Goal: Information Seeking & Learning: Compare options

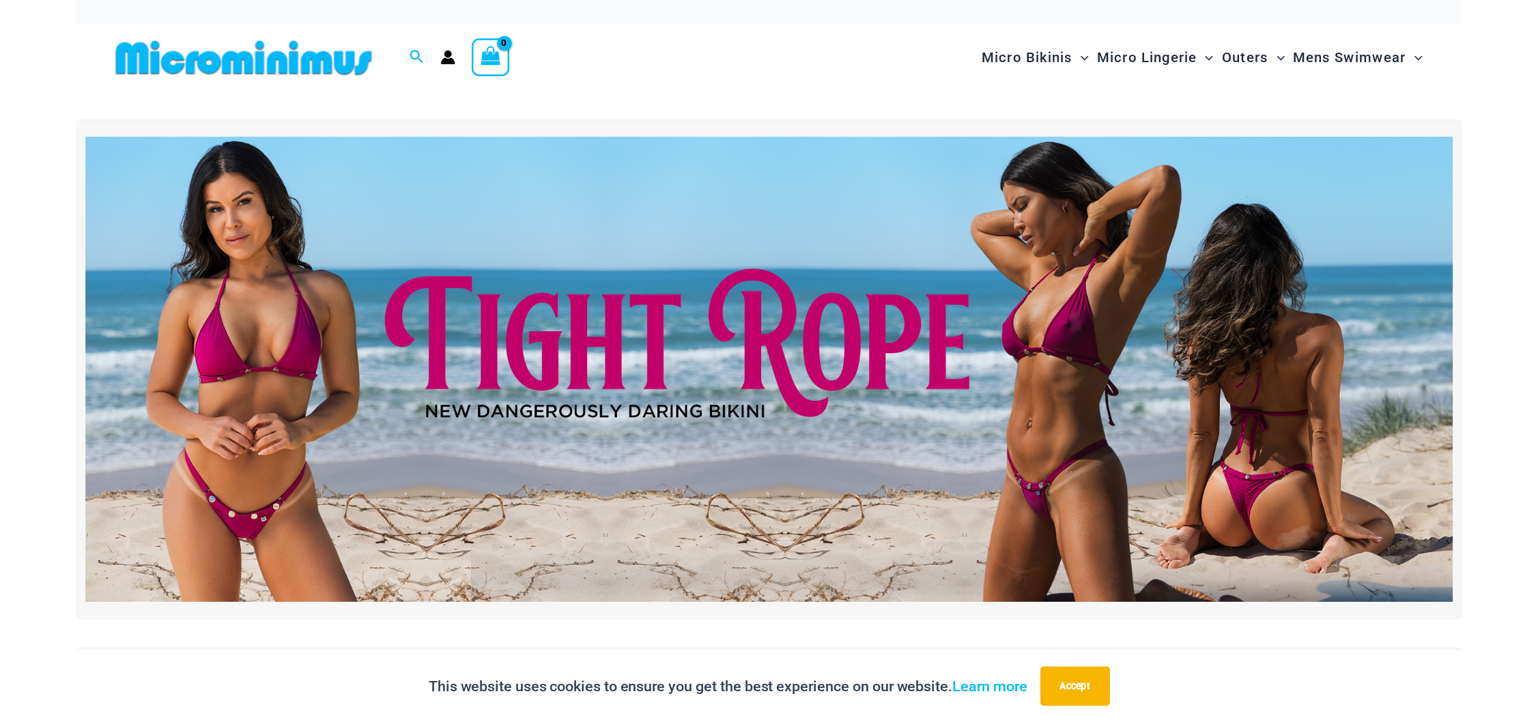
scroll to position [27, 0]
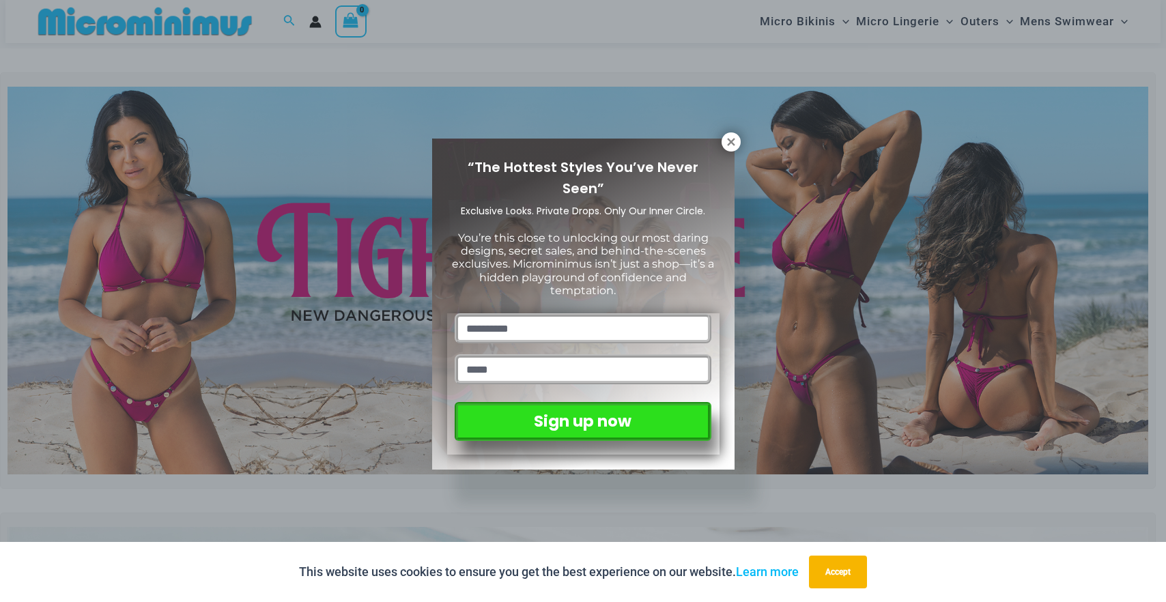
drag, startPoint x: 1165, startPoint y: 599, endPoint x: 1421, endPoint y: 614, distance: 256.5
click at [732, 143] on icon at bounding box center [731, 142] width 8 height 8
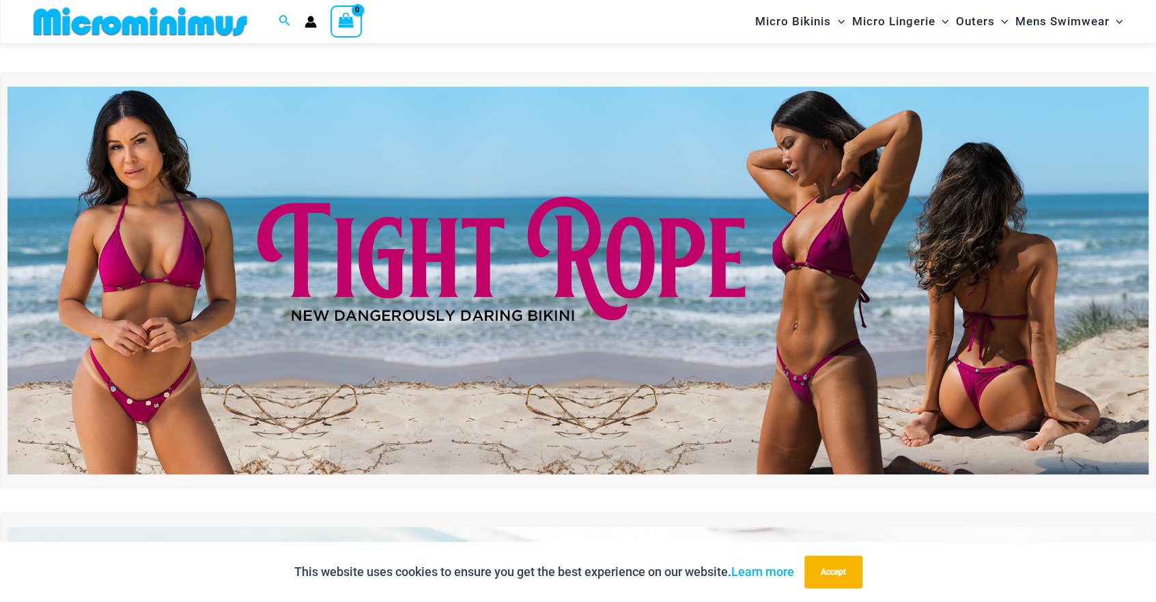
click at [567, 261] on img at bounding box center [578, 281] width 1141 height 388
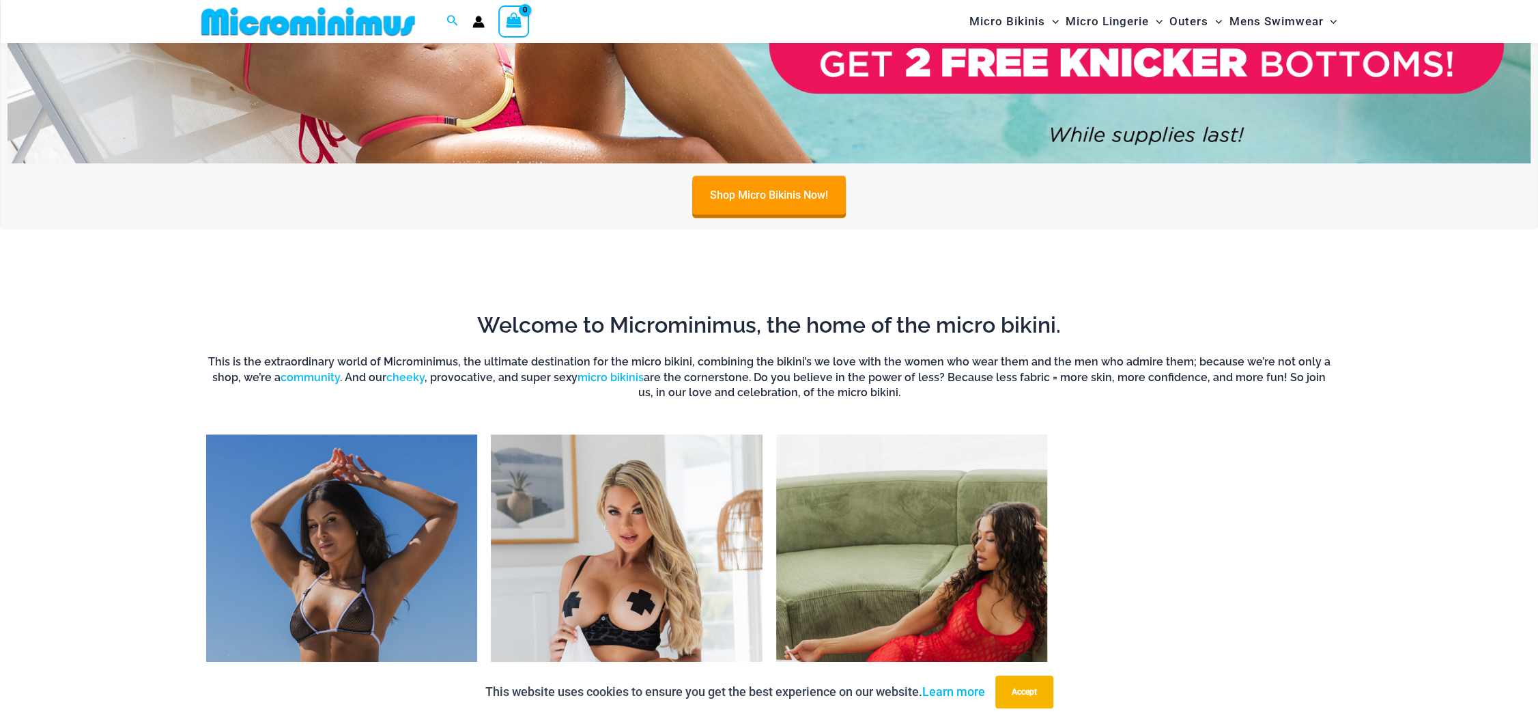
scroll to position [1299, 0]
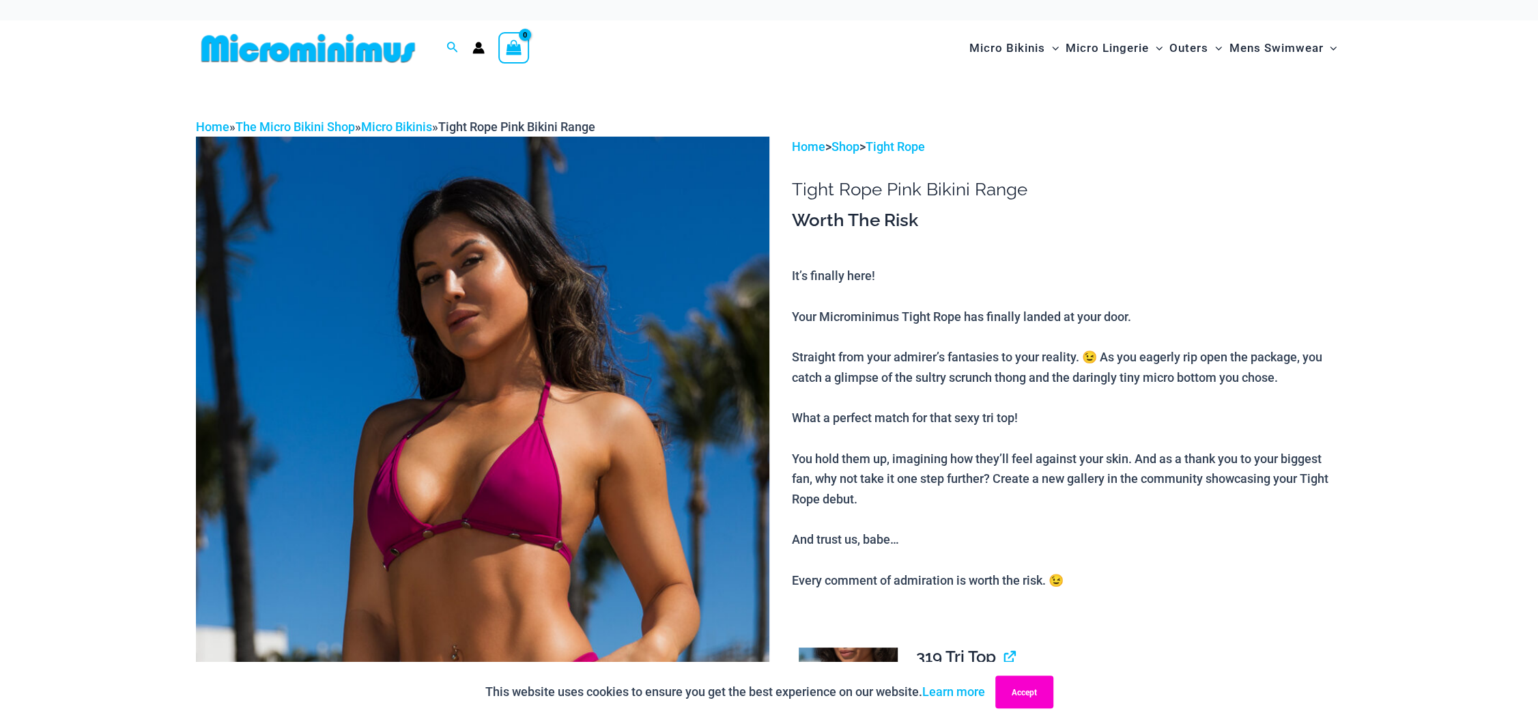
click at [1019, 602] on button "Accept" at bounding box center [1024, 691] width 58 height 33
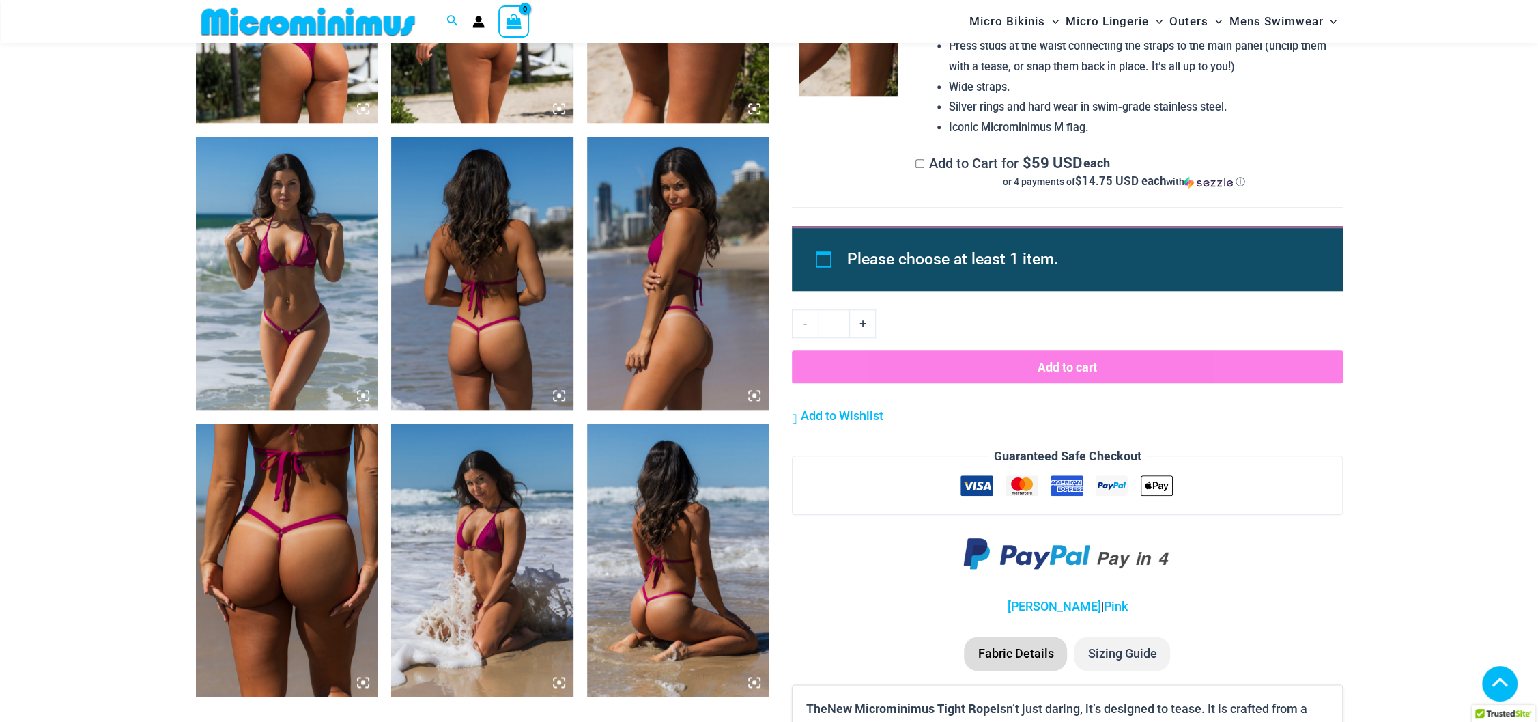
scroll to position [1285, 0]
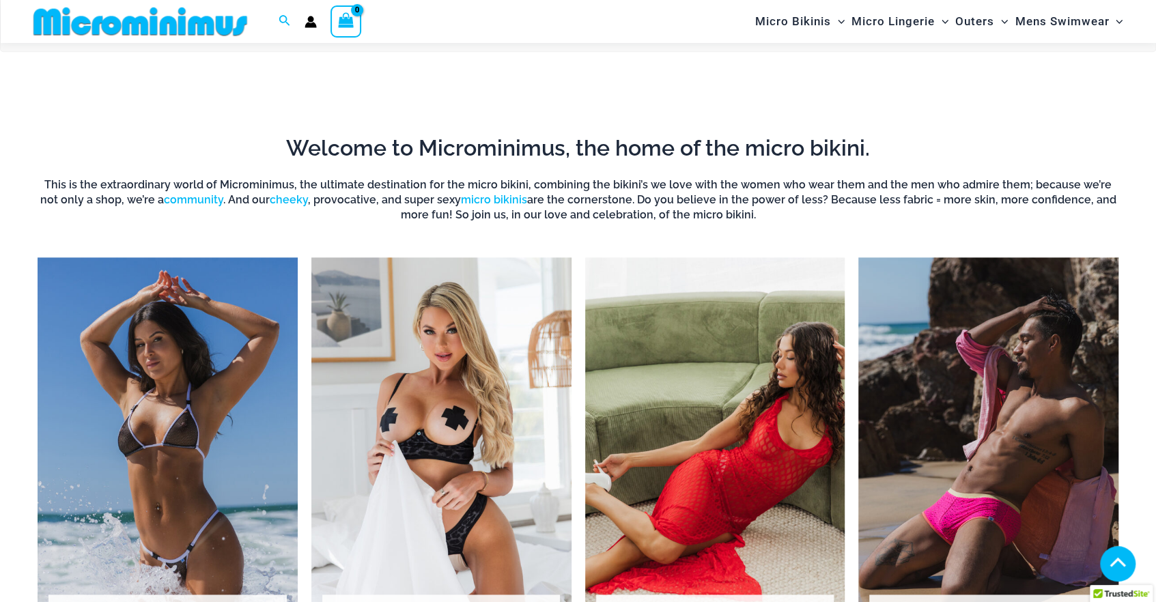
scroll to position [1012, 0]
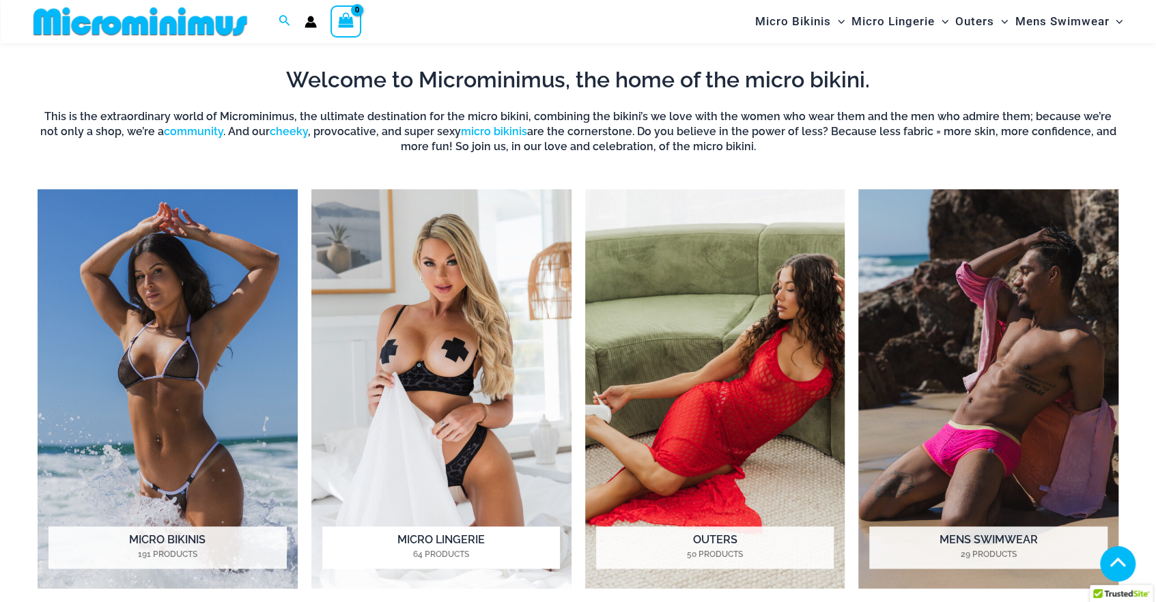
click at [400, 356] on img "Visit product category Micro Lingerie" at bounding box center [441, 389] width 260 height 400
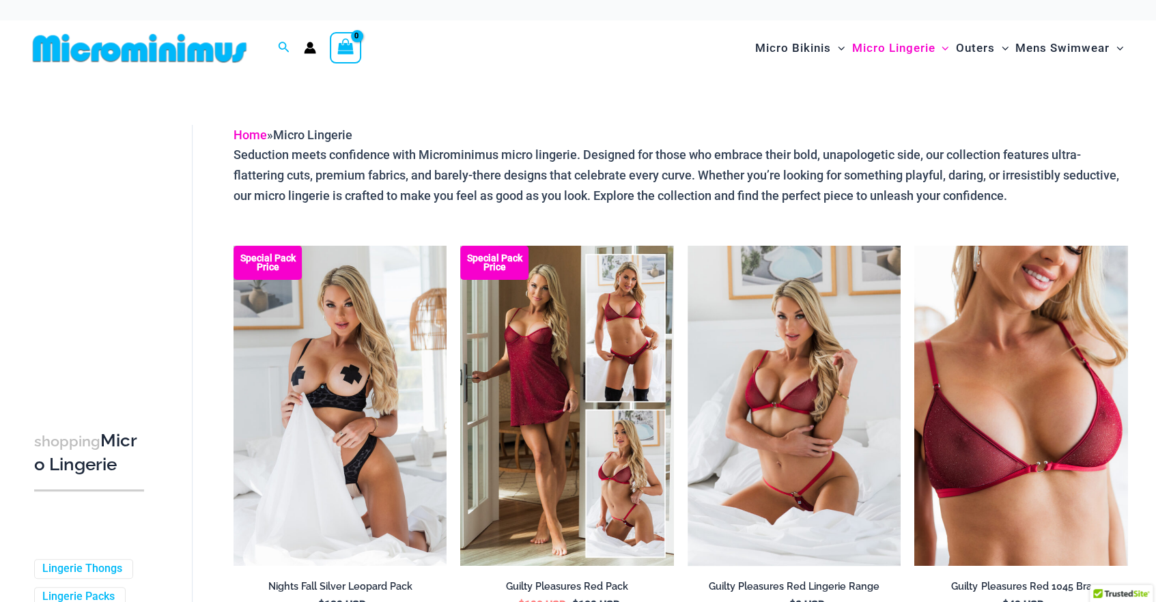
click at [250, 133] on link "Home" at bounding box center [250, 135] width 33 height 14
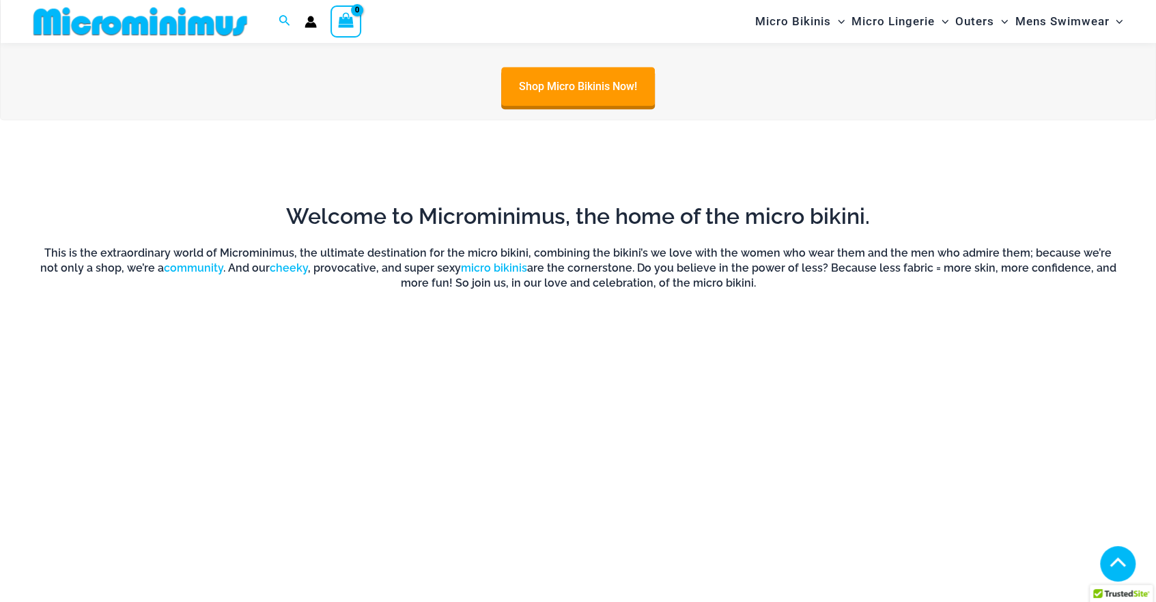
scroll to position [1353, 0]
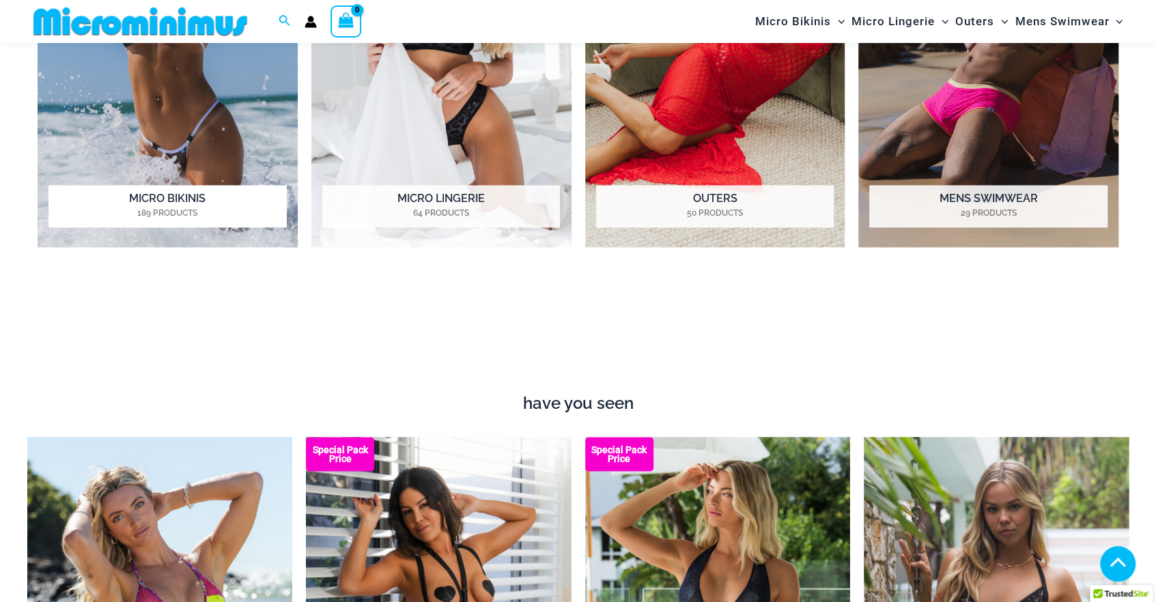
click at [229, 160] on img "Visit product category Micro Bikinis" at bounding box center [168, 48] width 260 height 400
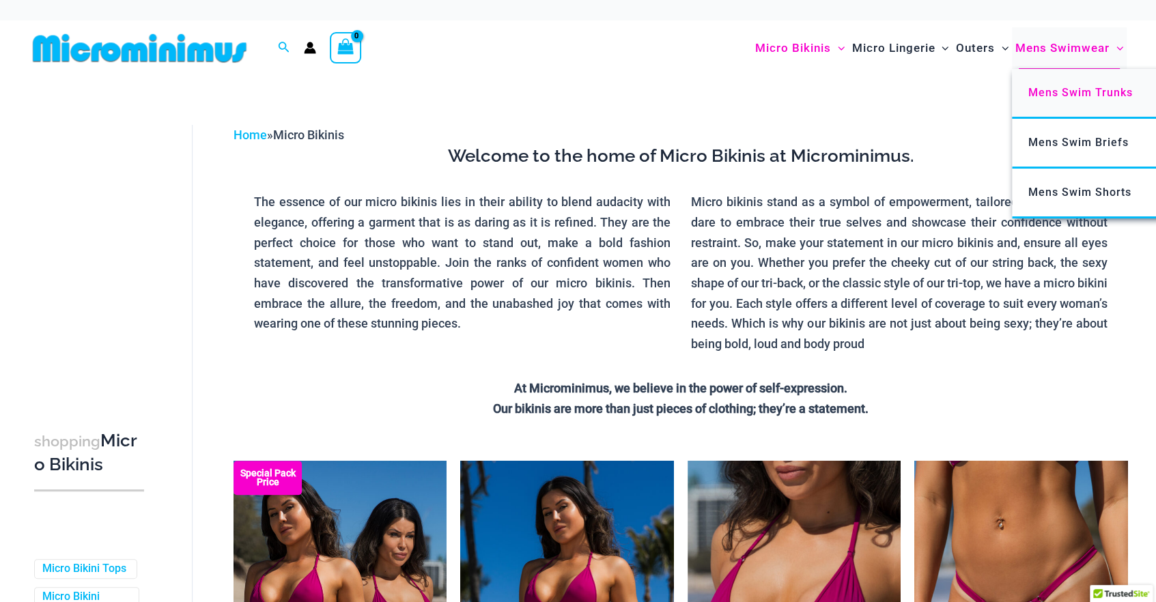
click at [1060, 89] on span "Mens Swim Trunks" at bounding box center [1080, 92] width 104 height 13
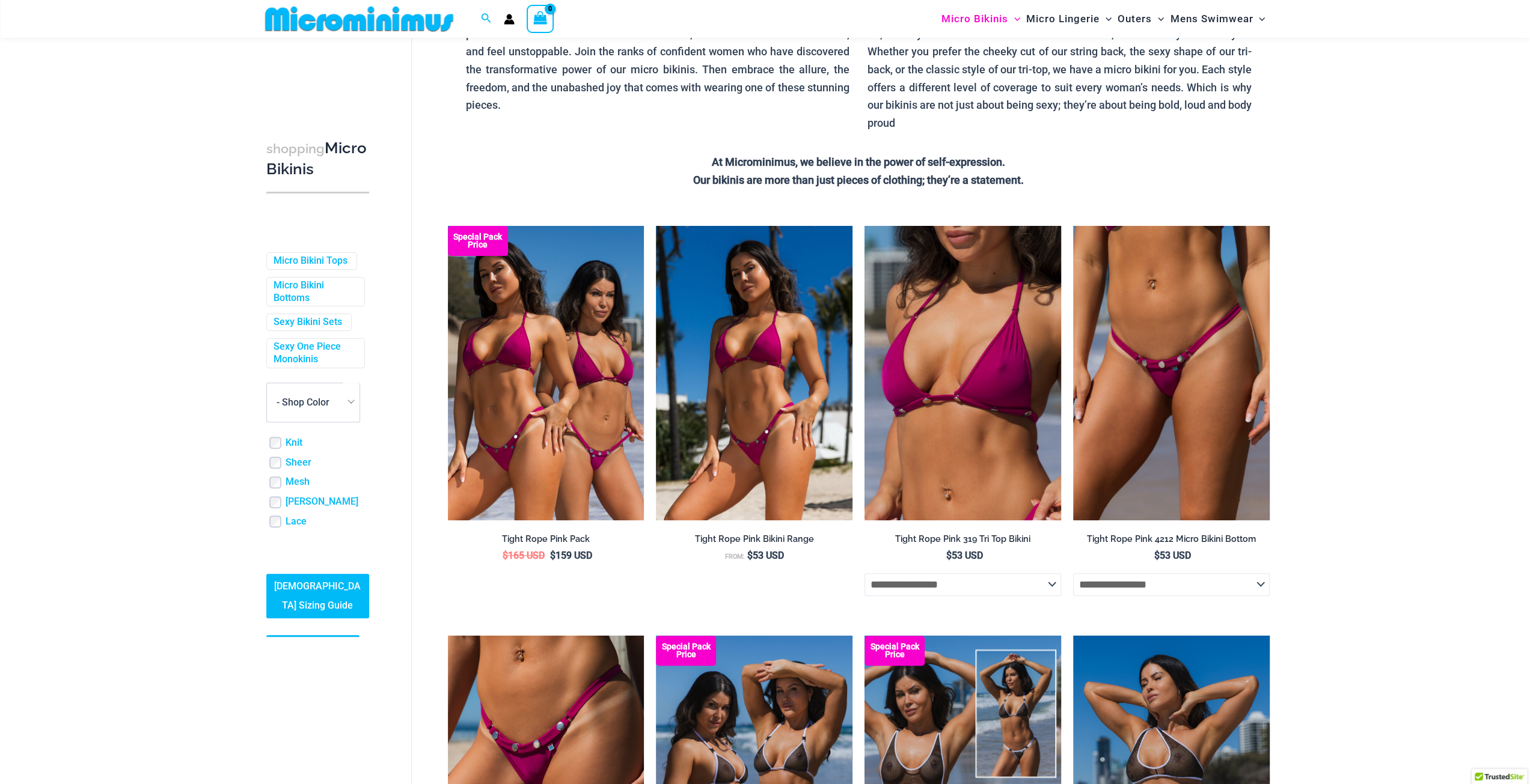
scroll to position [121, 0]
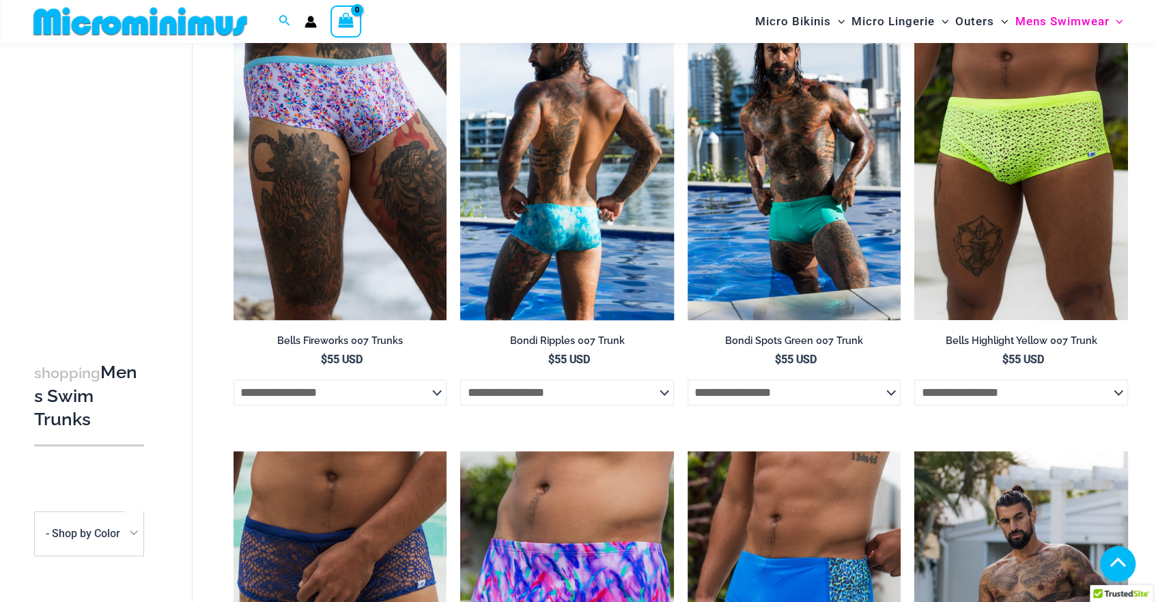
scroll to position [807, 0]
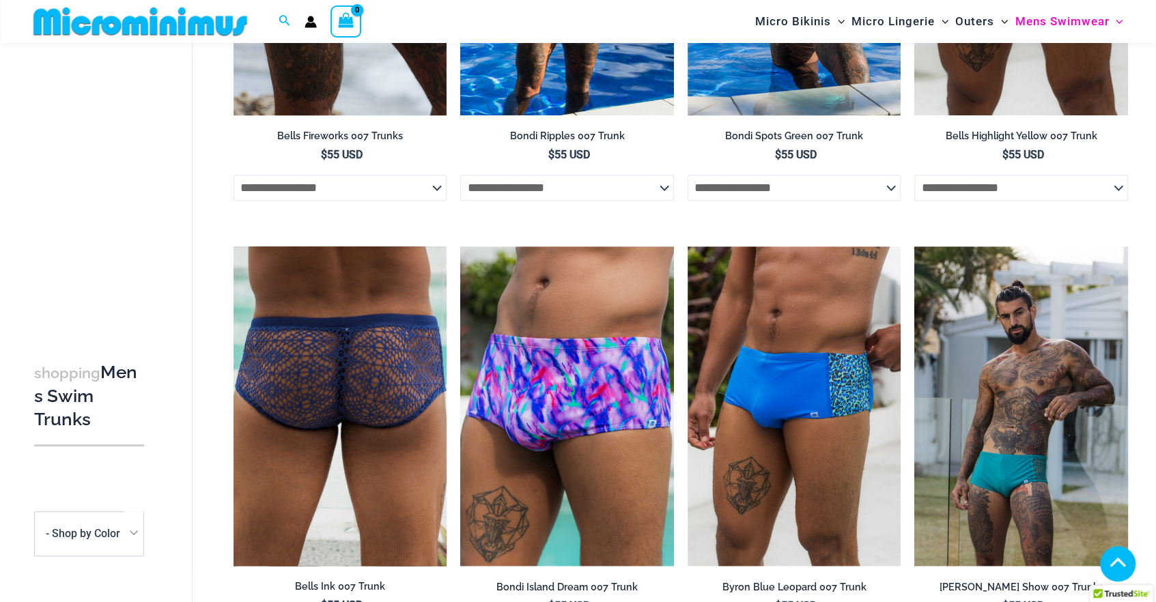
click at [410, 285] on img at bounding box center [341, 406] width 214 height 320
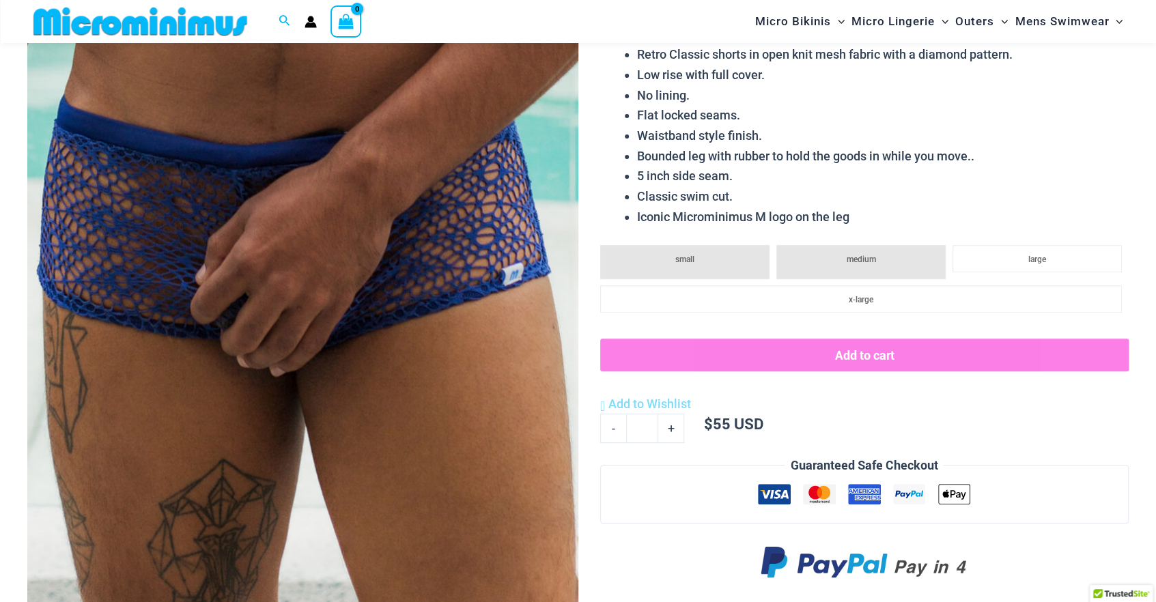
scroll to position [124, 0]
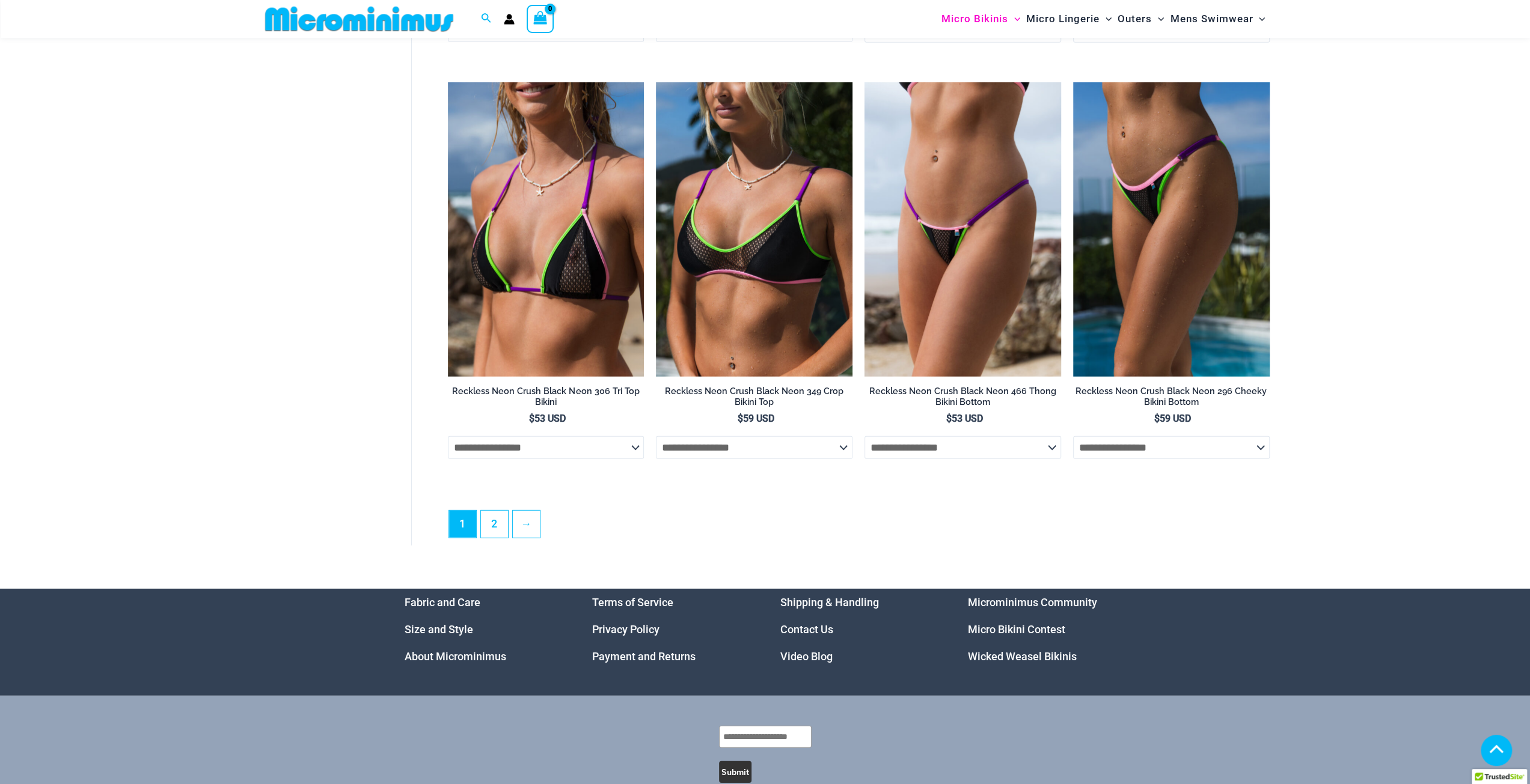
scroll to position [3323, 0]
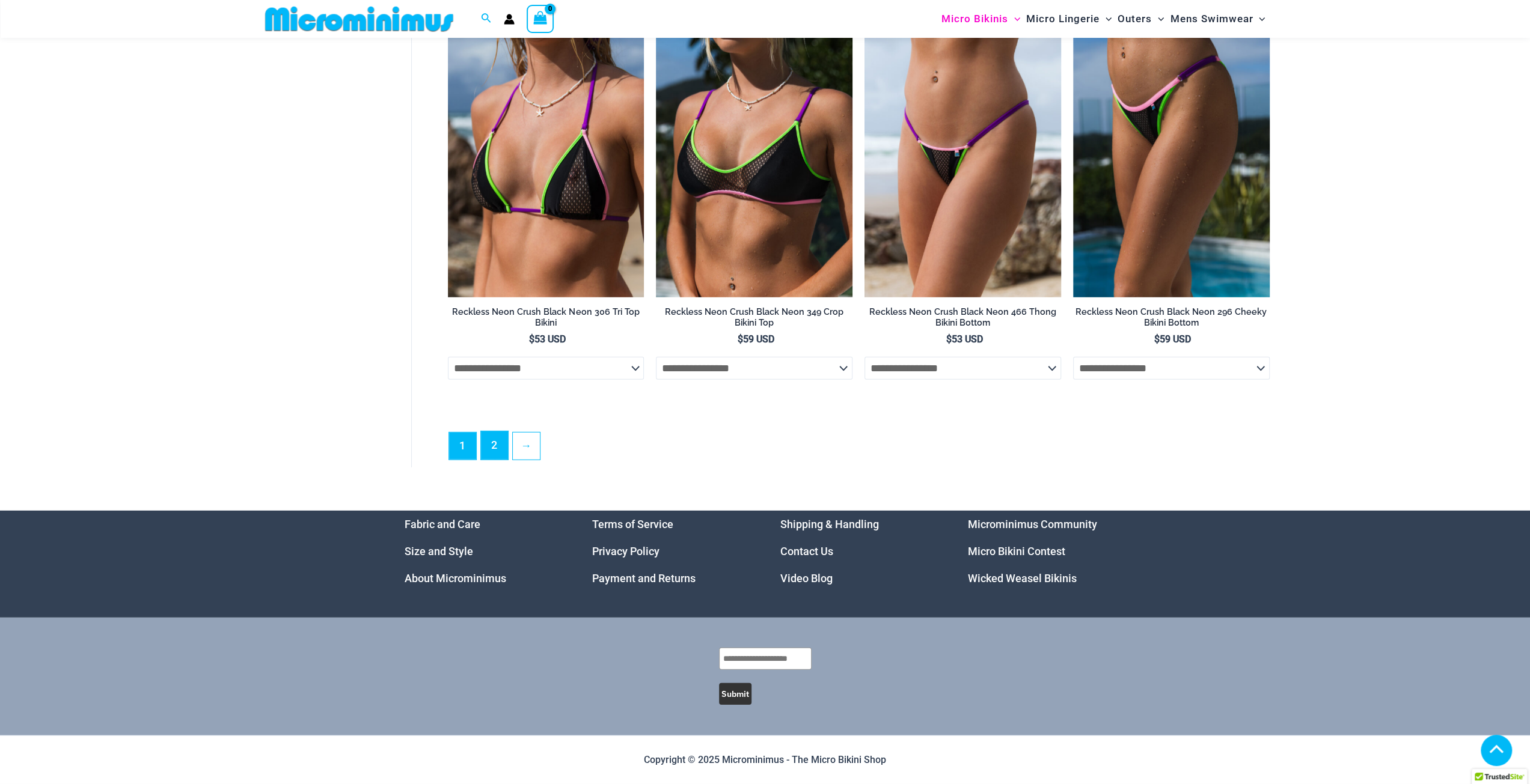
click at [495, 457] on link "2" at bounding box center [494, 445] width 27 height 28
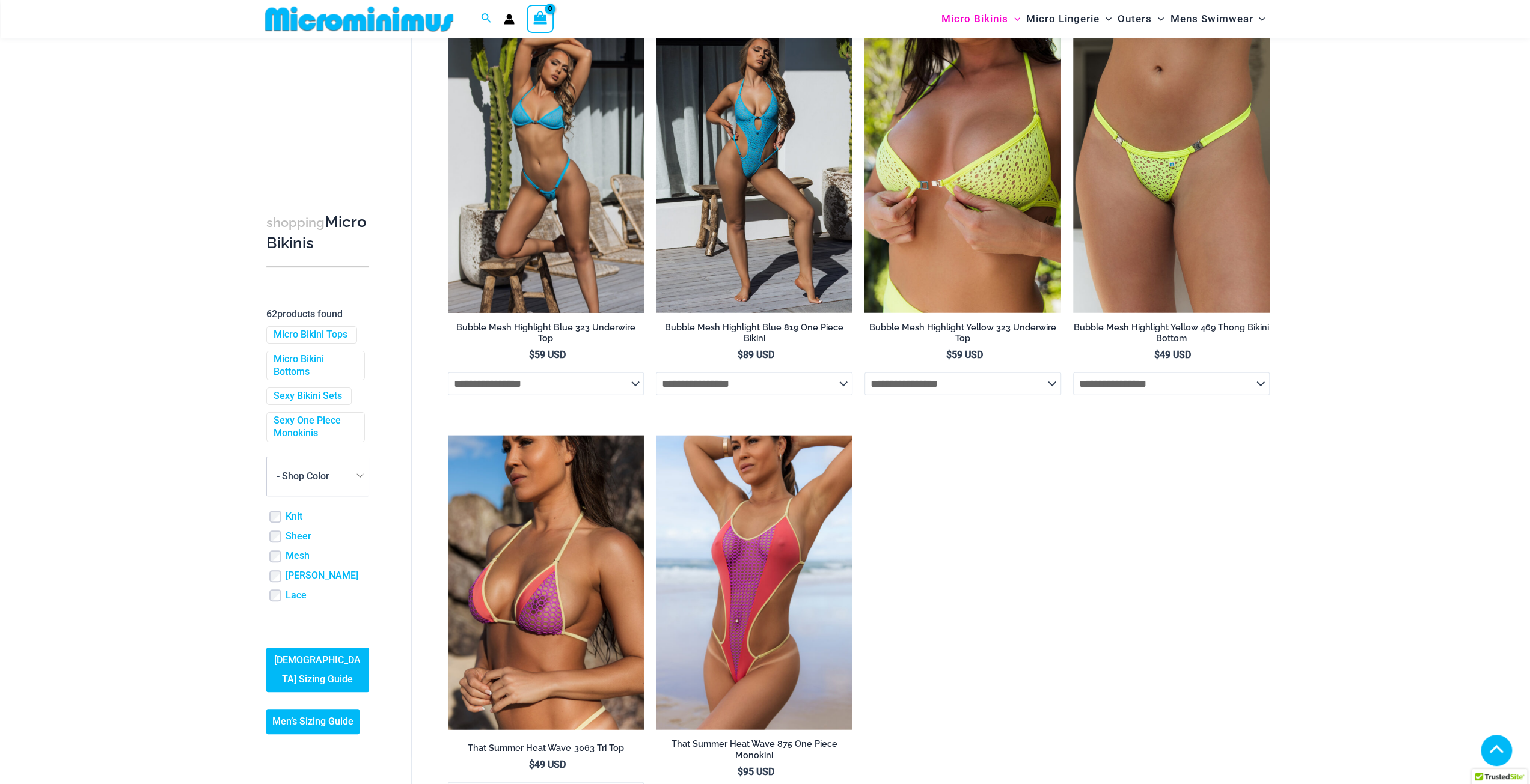
scroll to position [2693, 0]
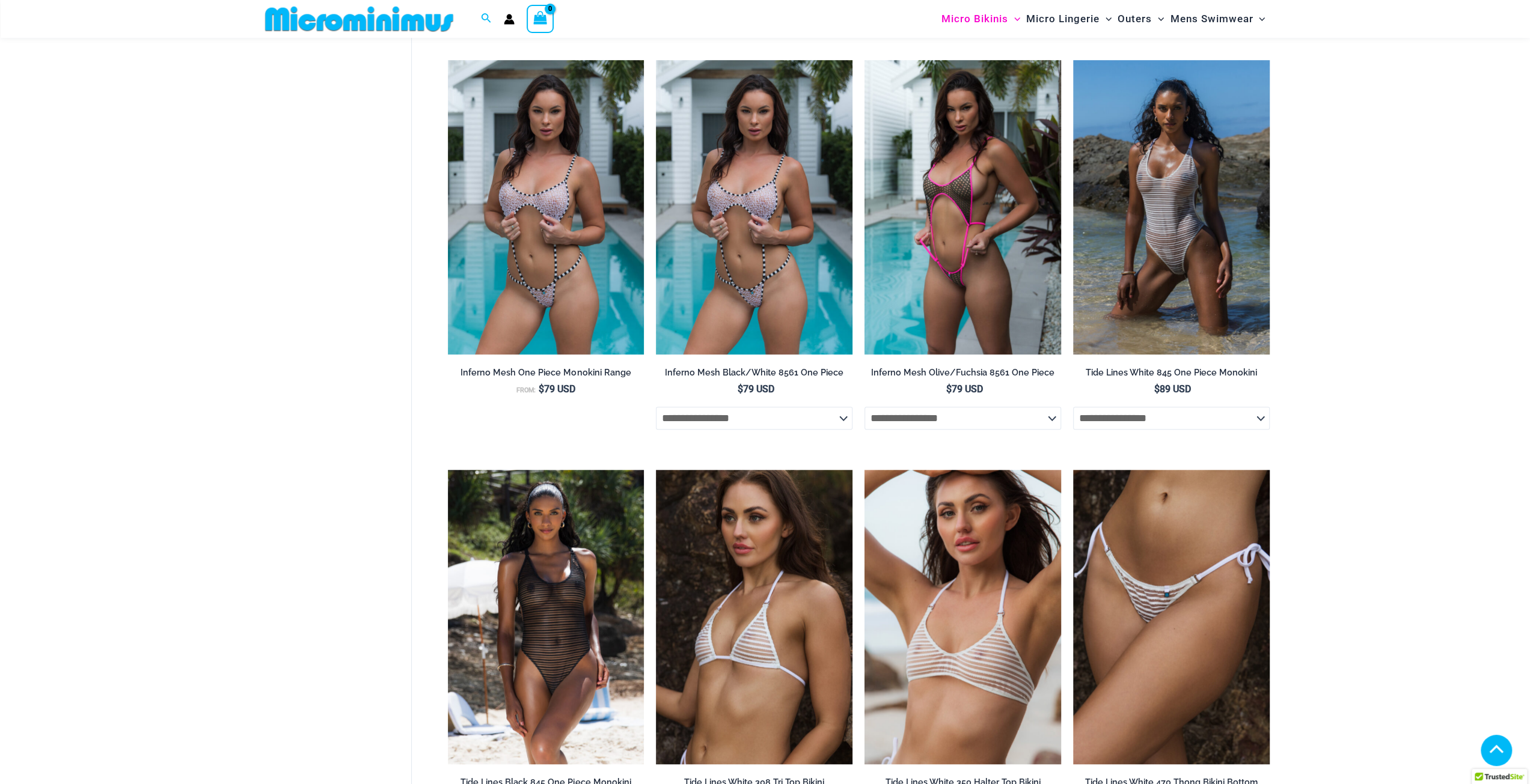
scroll to position [890, 0]
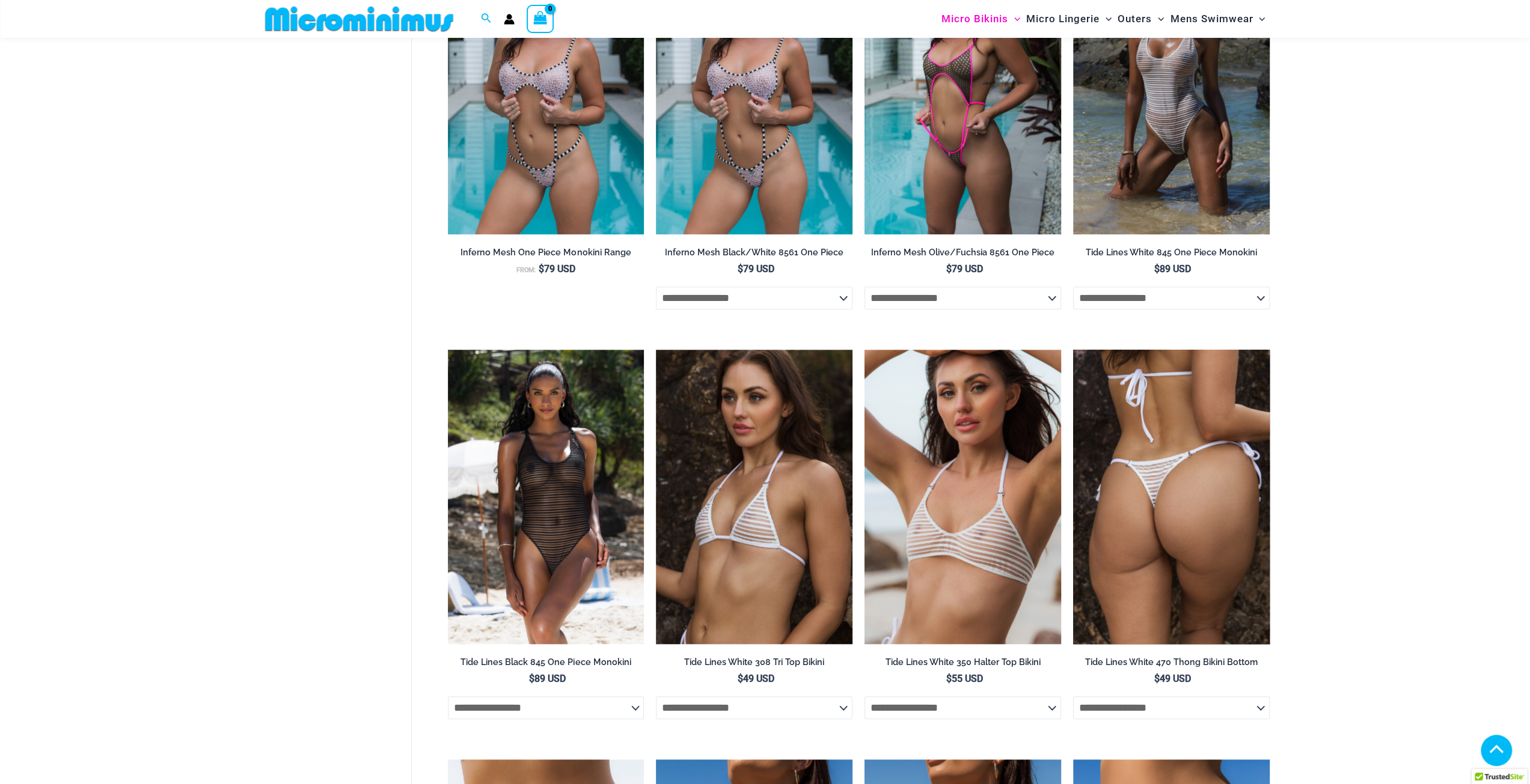
click at [1103, 475] on img at bounding box center [1171, 496] width 196 height 295
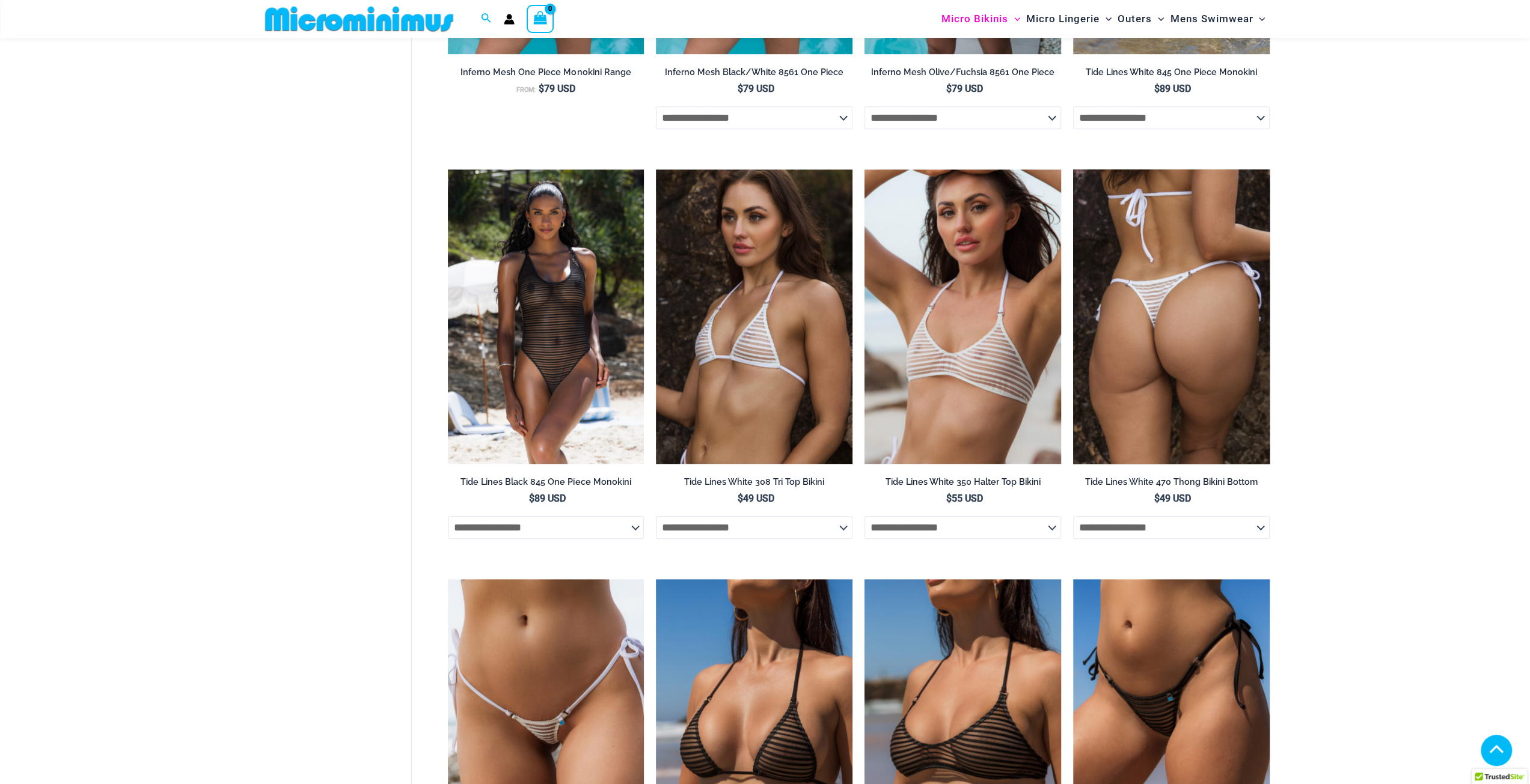
scroll to position [1130, 0]
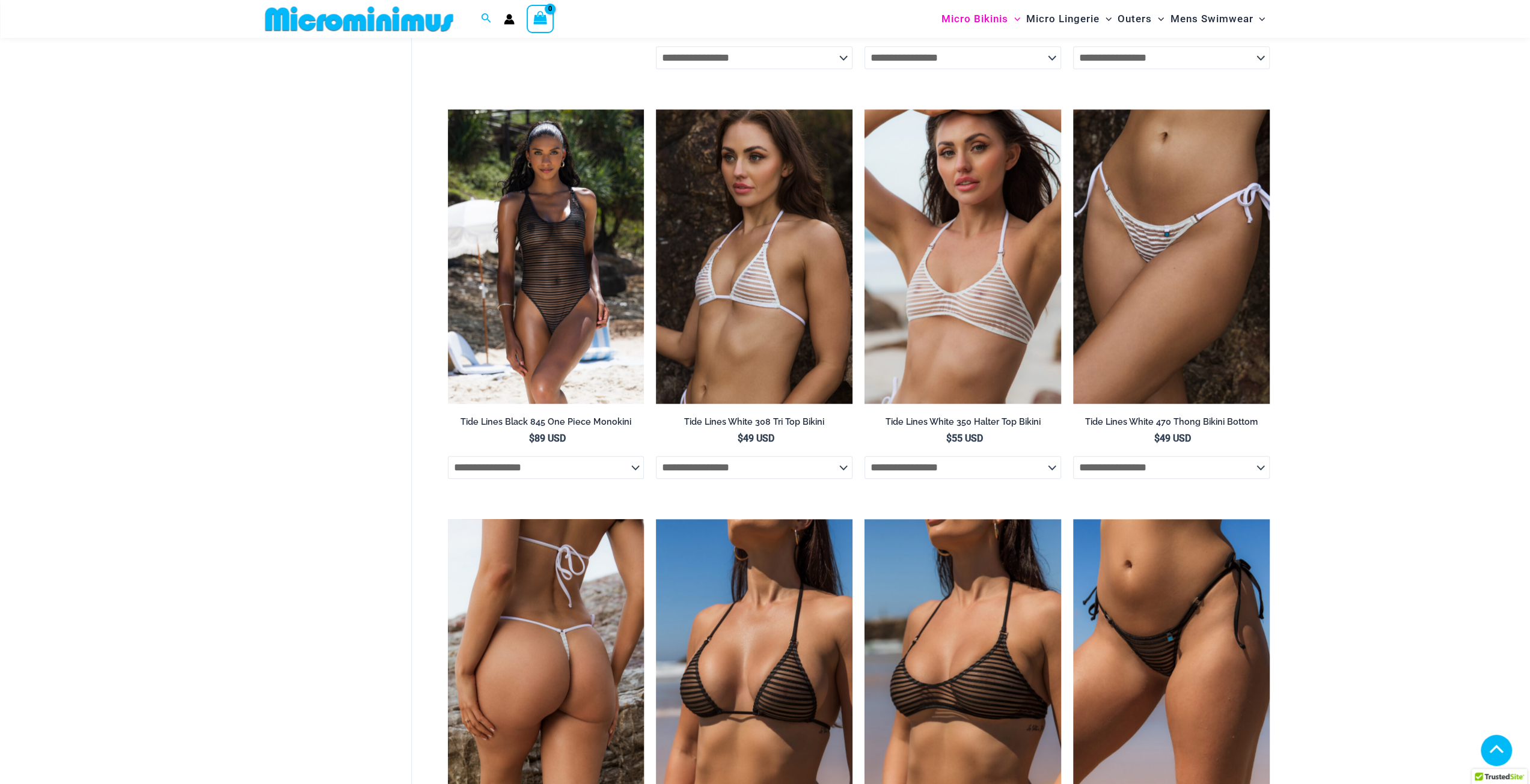
click at [580, 564] on img at bounding box center [546, 666] width 196 height 295
click at [568, 573] on img at bounding box center [546, 666] width 196 height 295
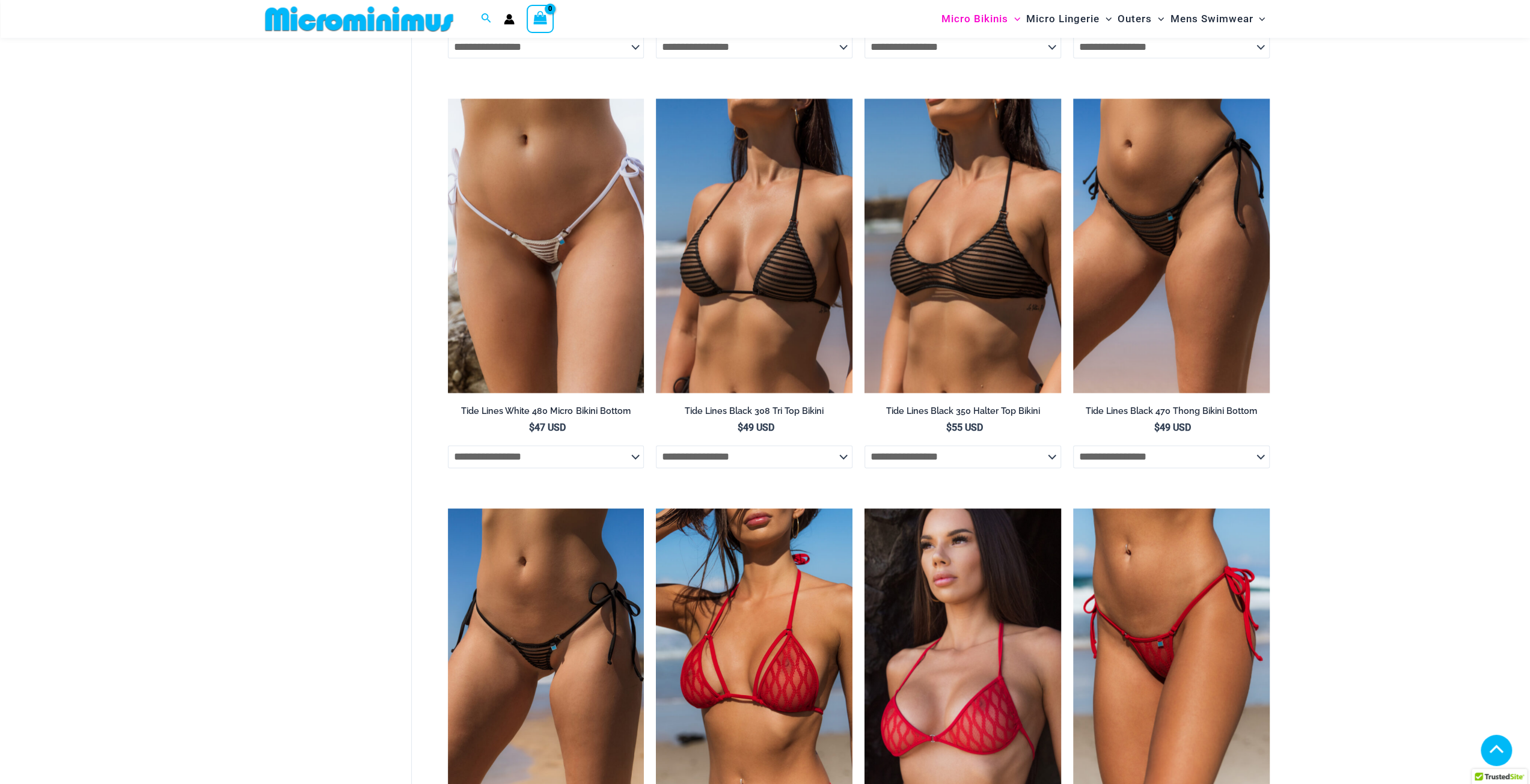
scroll to position [1611, 0]
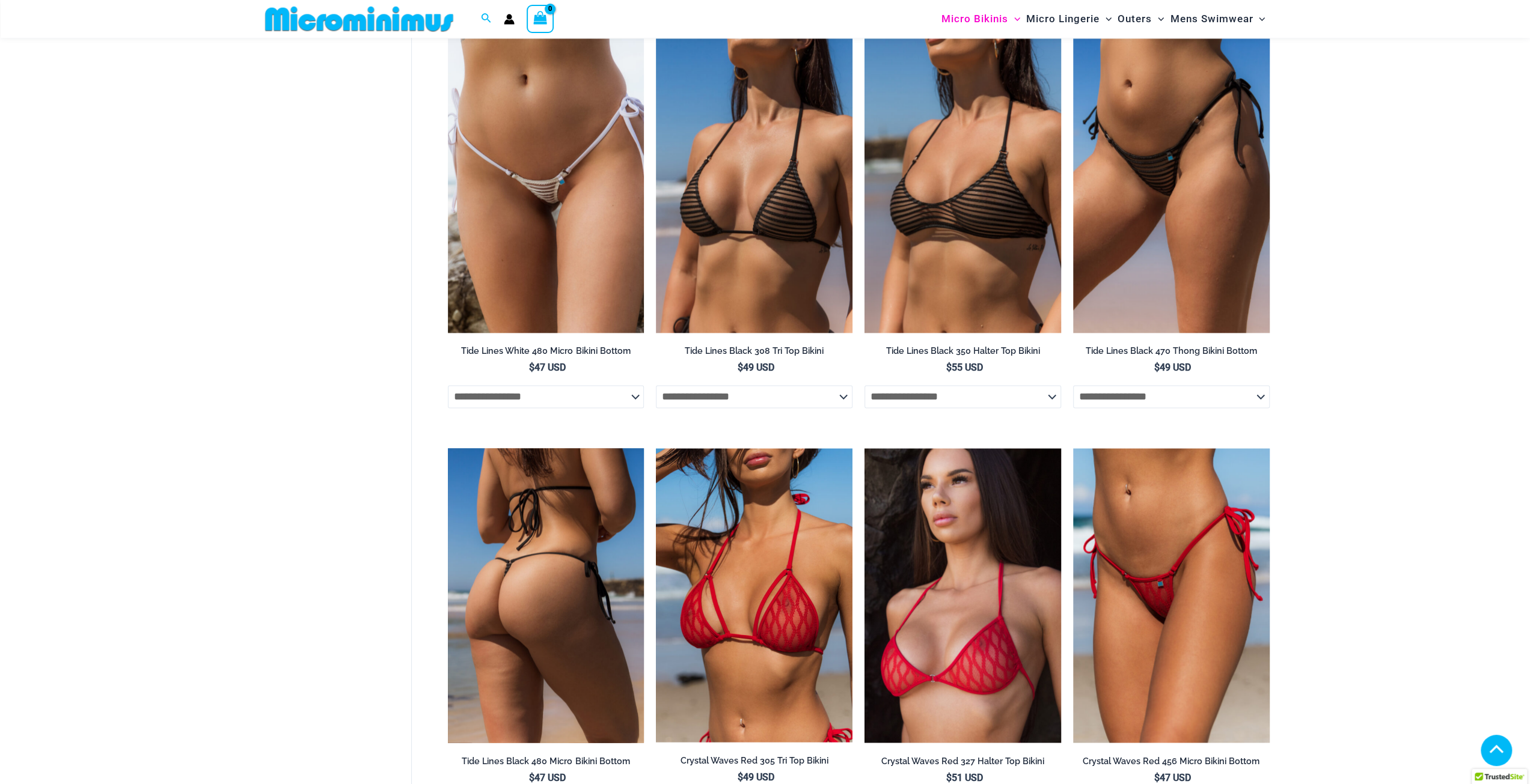
click at [543, 508] on img at bounding box center [546, 595] width 196 height 295
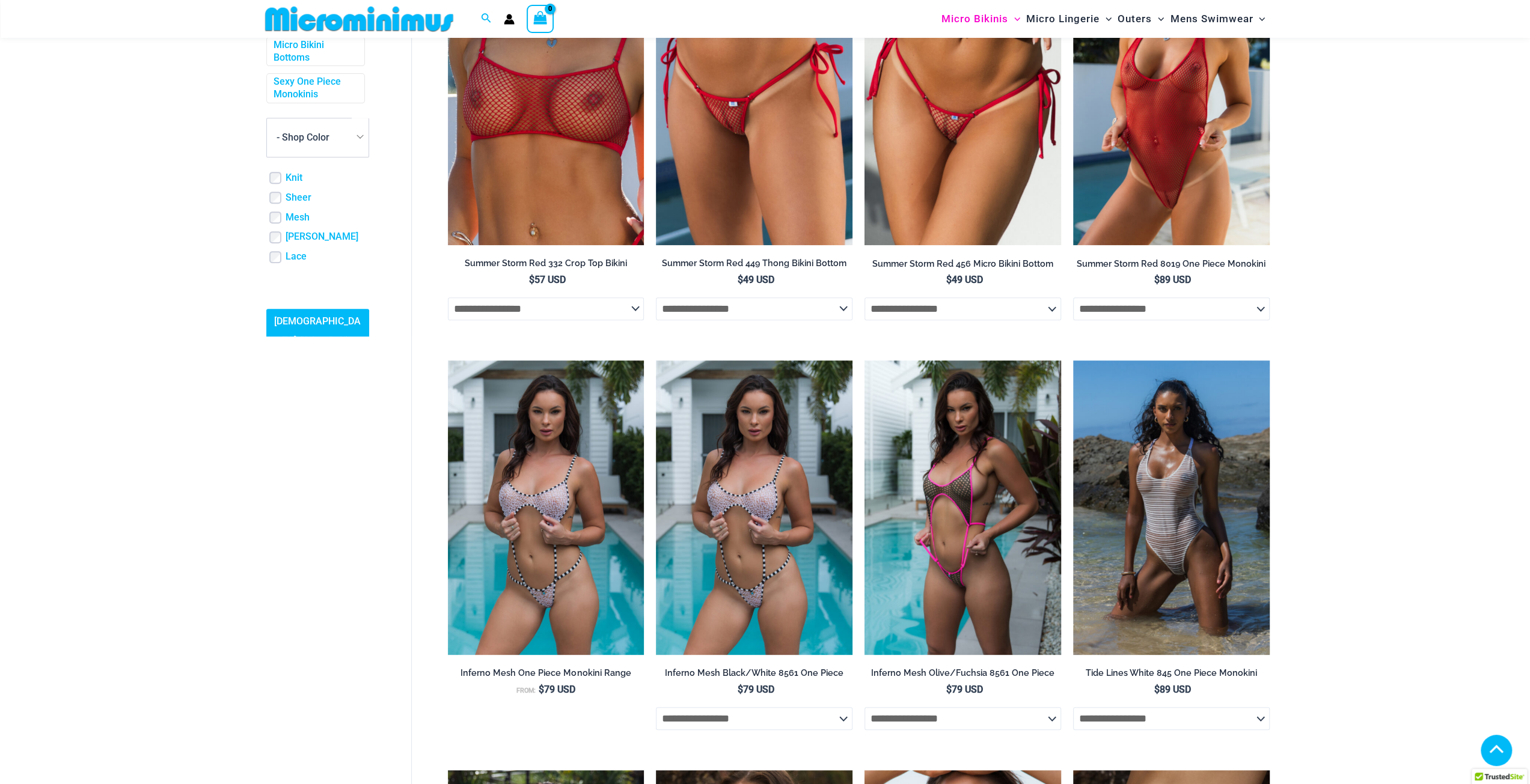
scroll to position [109, 0]
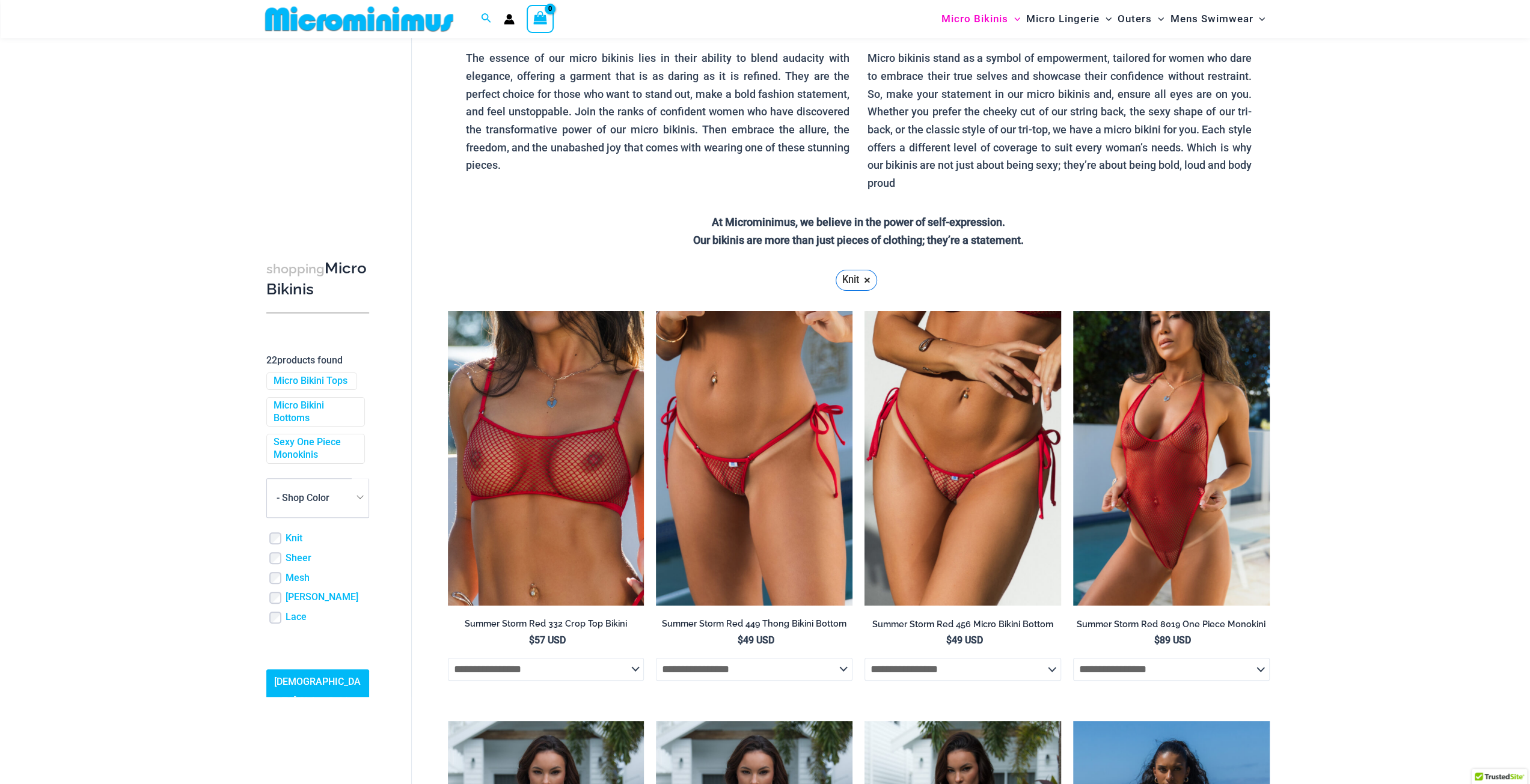
click at [283, 564] on label "Sheer" at bounding box center [297, 558] width 29 height 12
click at [293, 545] on link "Knit" at bounding box center [293, 539] width 17 height 12
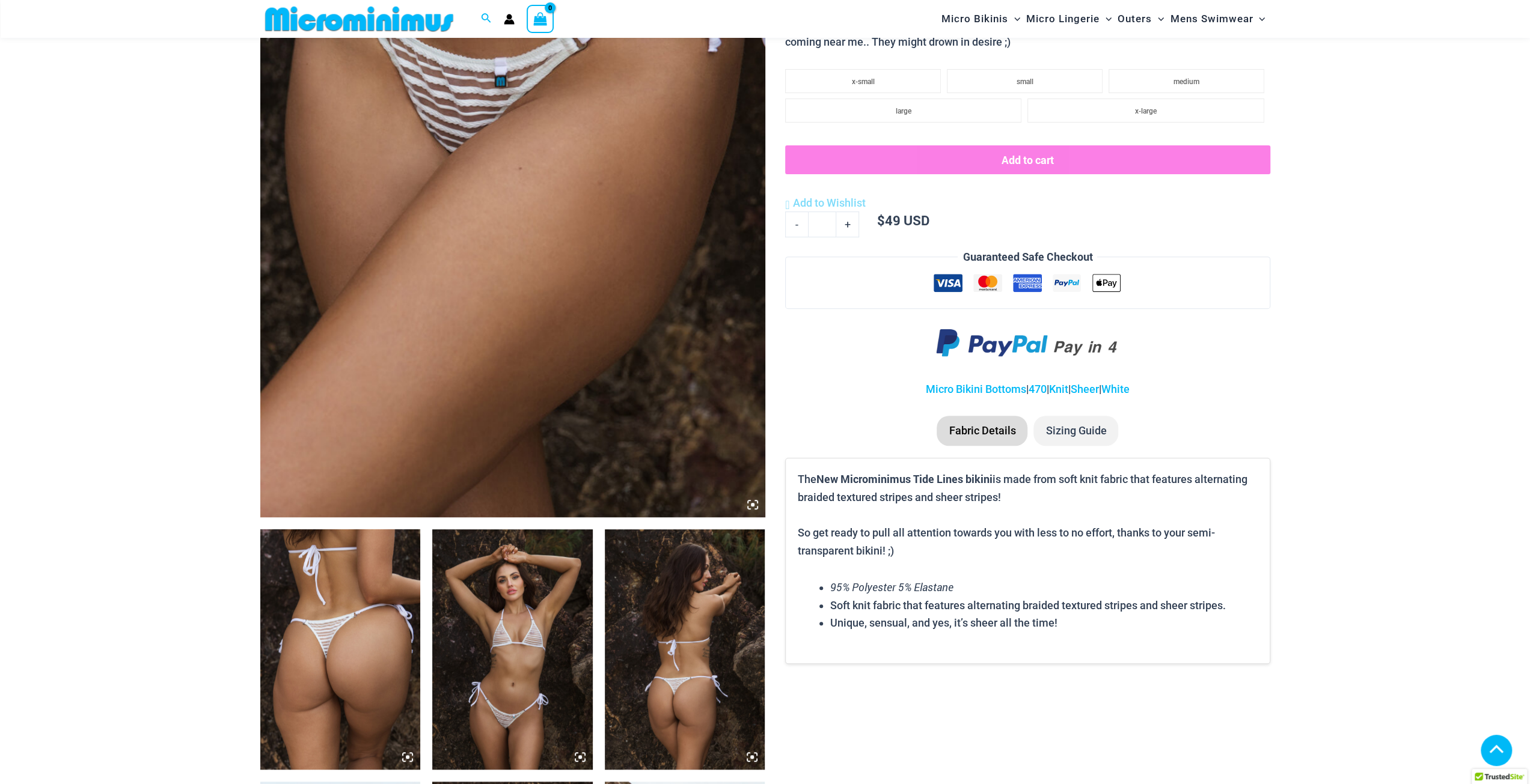
scroll to position [530, 0]
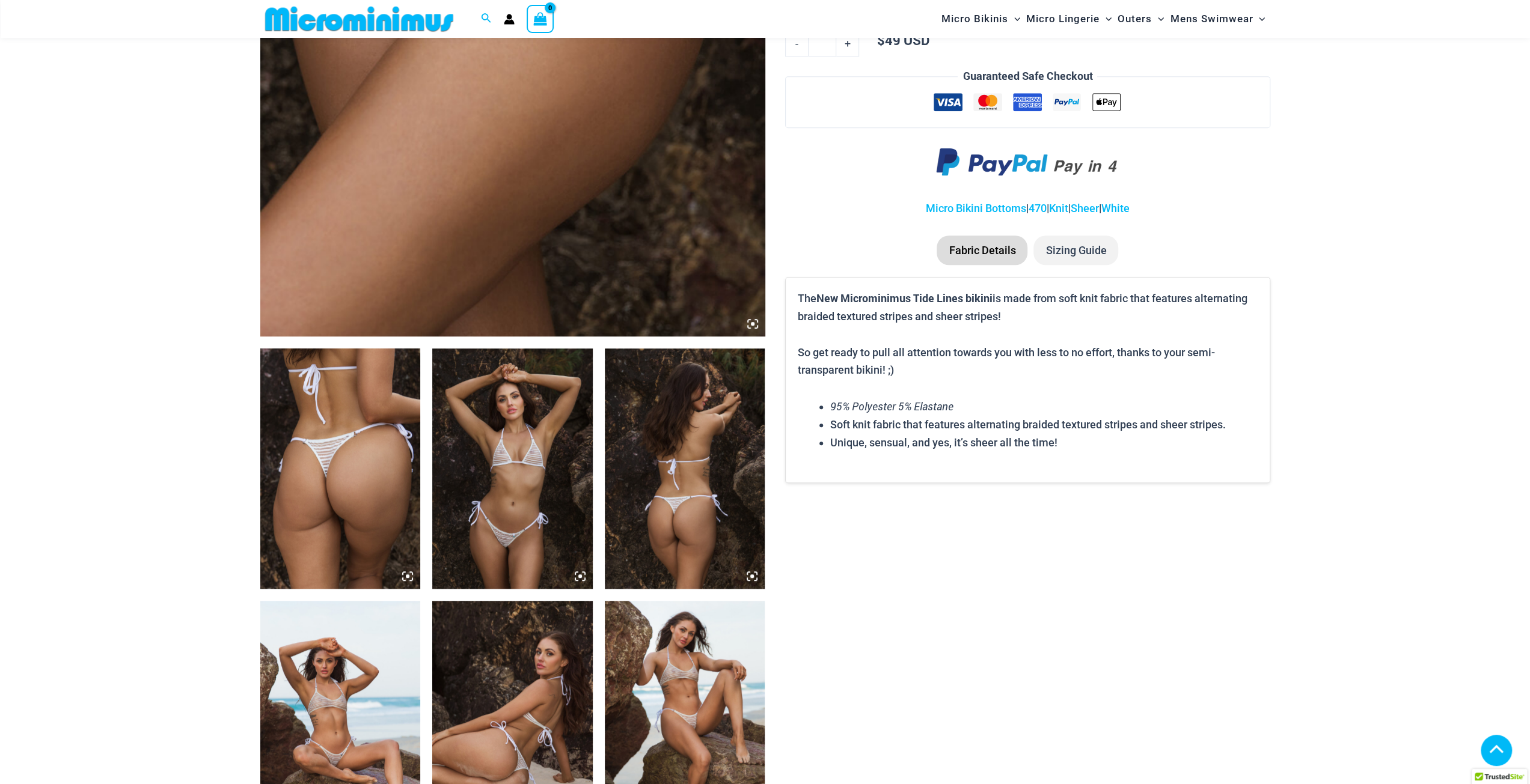
click at [541, 530] on img at bounding box center [512, 468] width 160 height 240
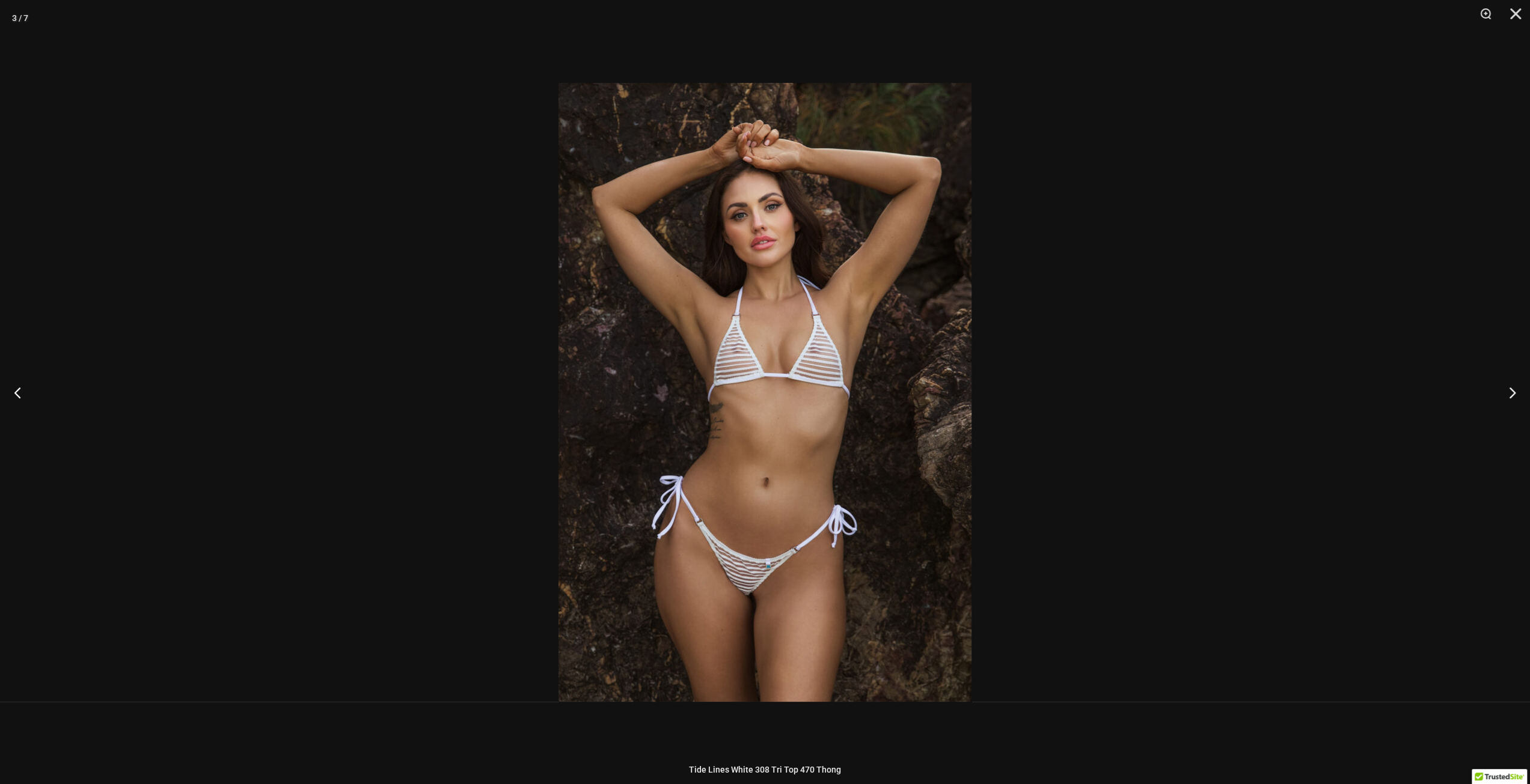
click at [754, 576] on img at bounding box center [764, 392] width 413 height 619
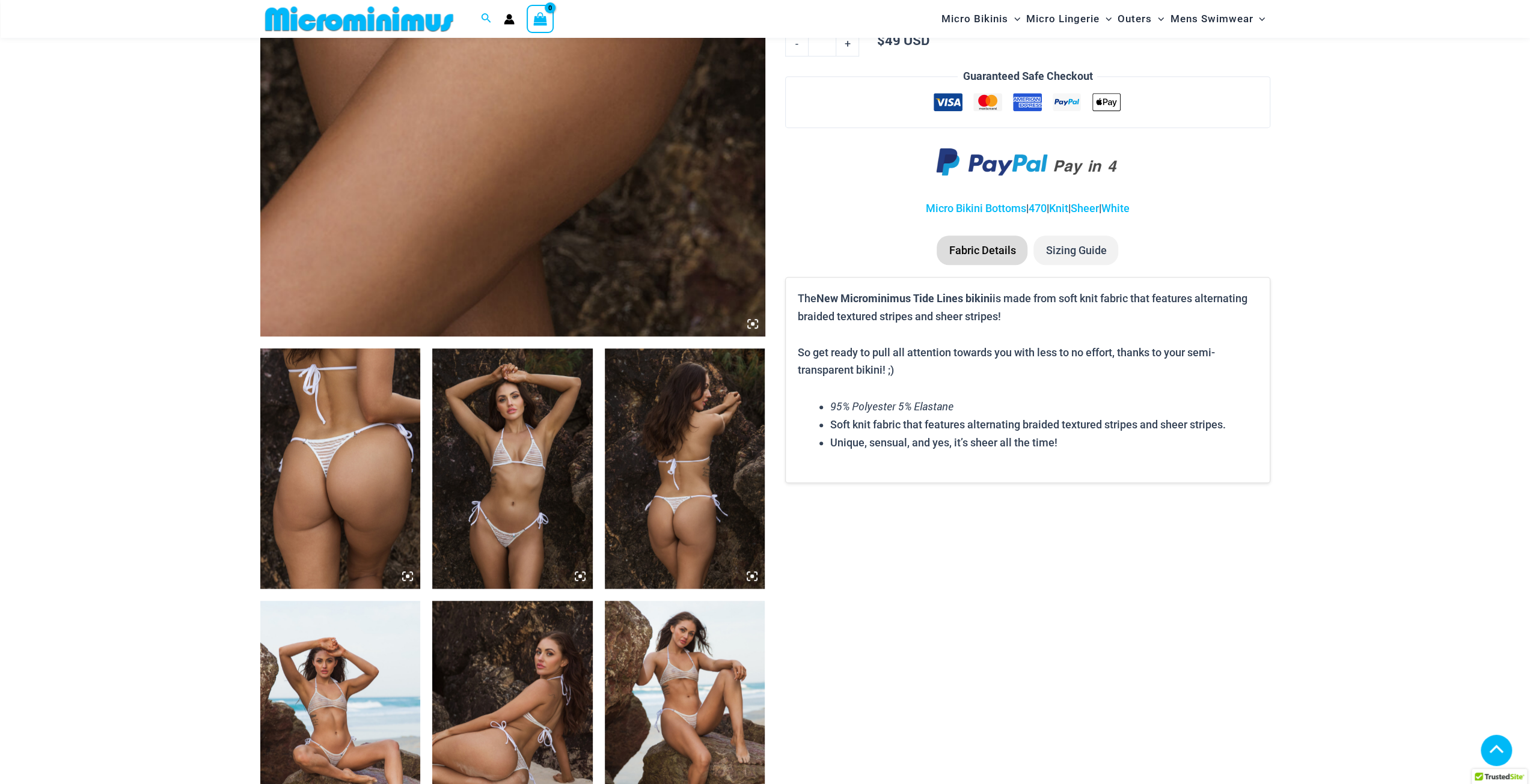
scroll to position [770, 0]
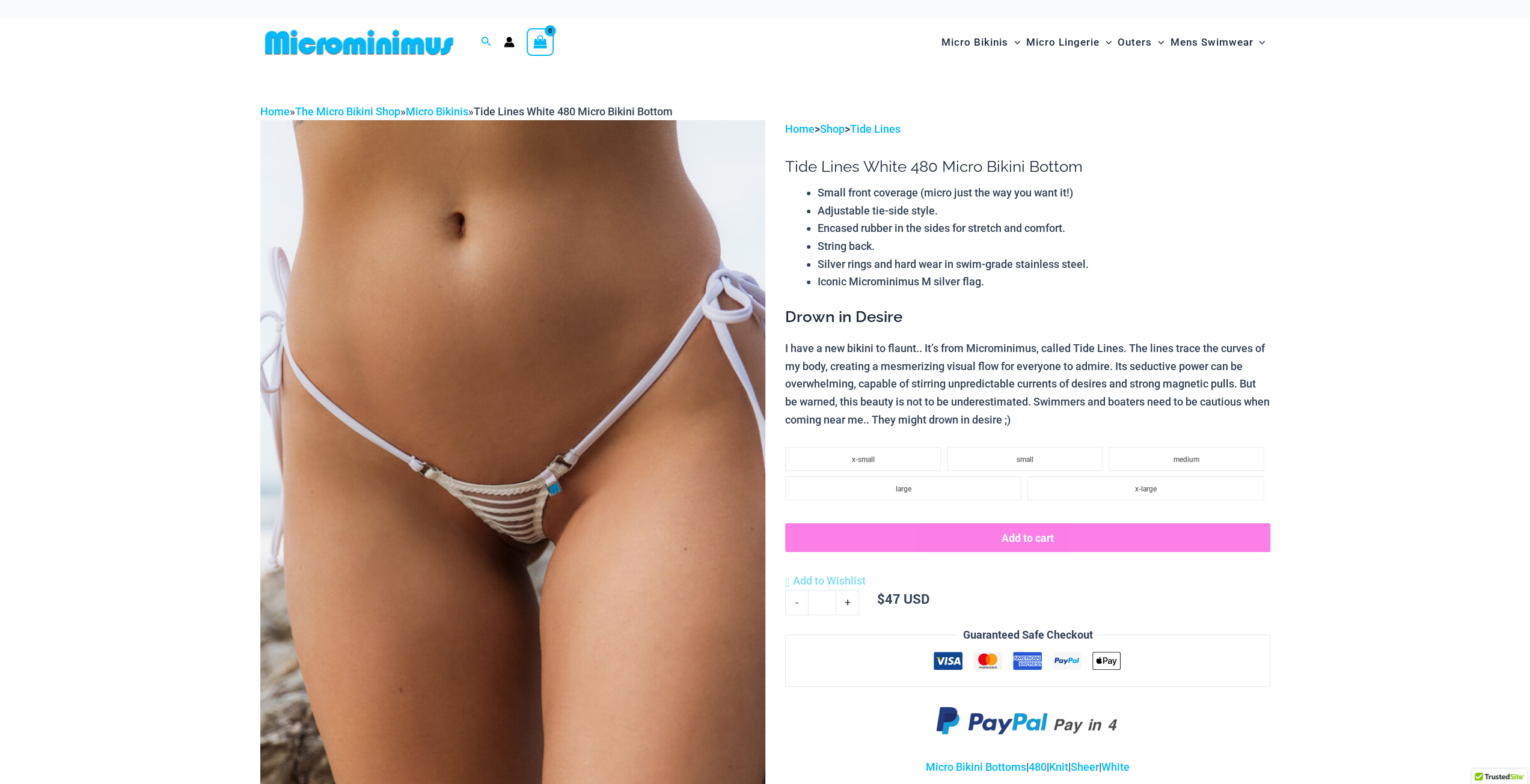
click at [516, 522] on img at bounding box center [513, 499] width 505 height 757
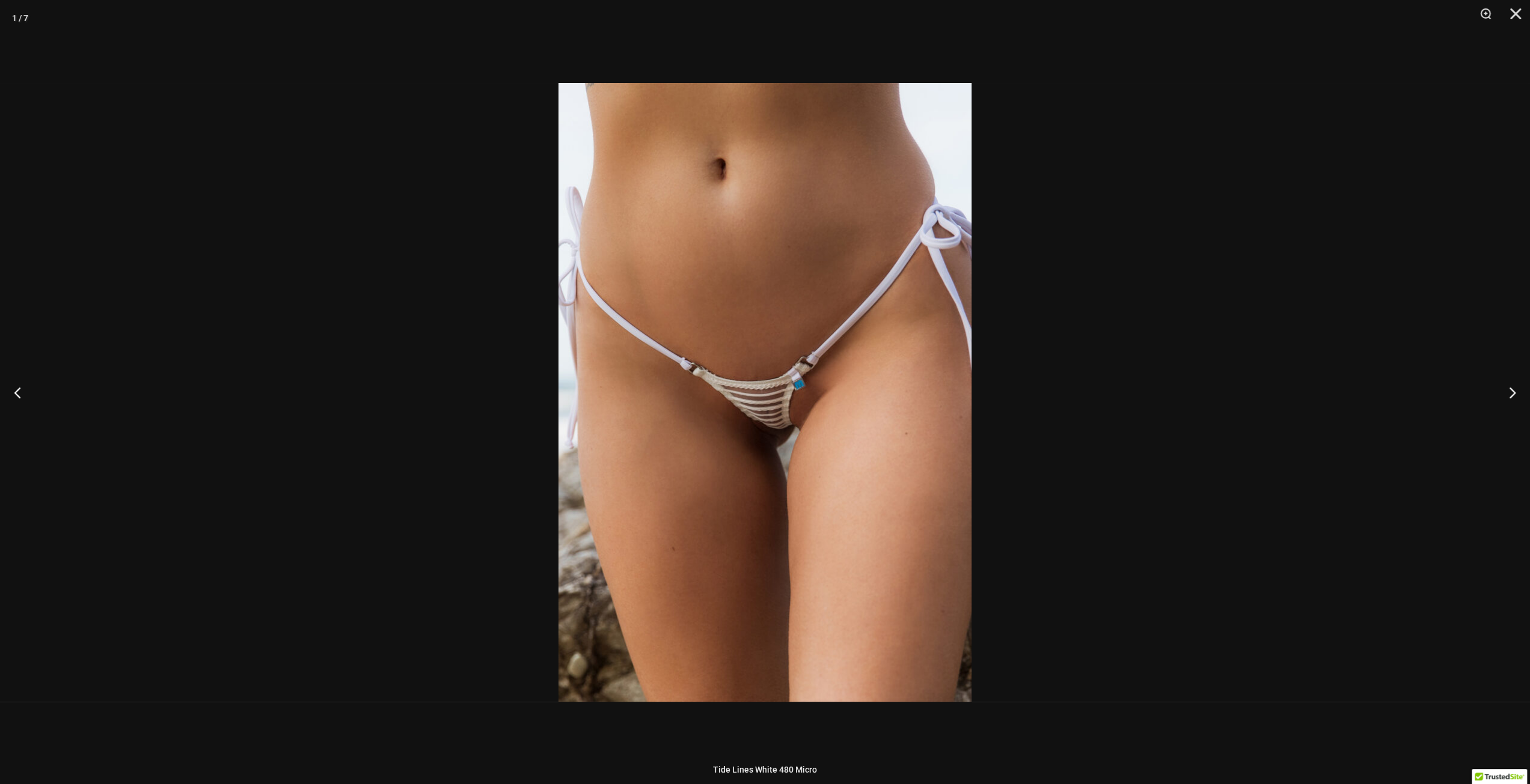
click at [770, 406] on img at bounding box center [764, 392] width 413 height 619
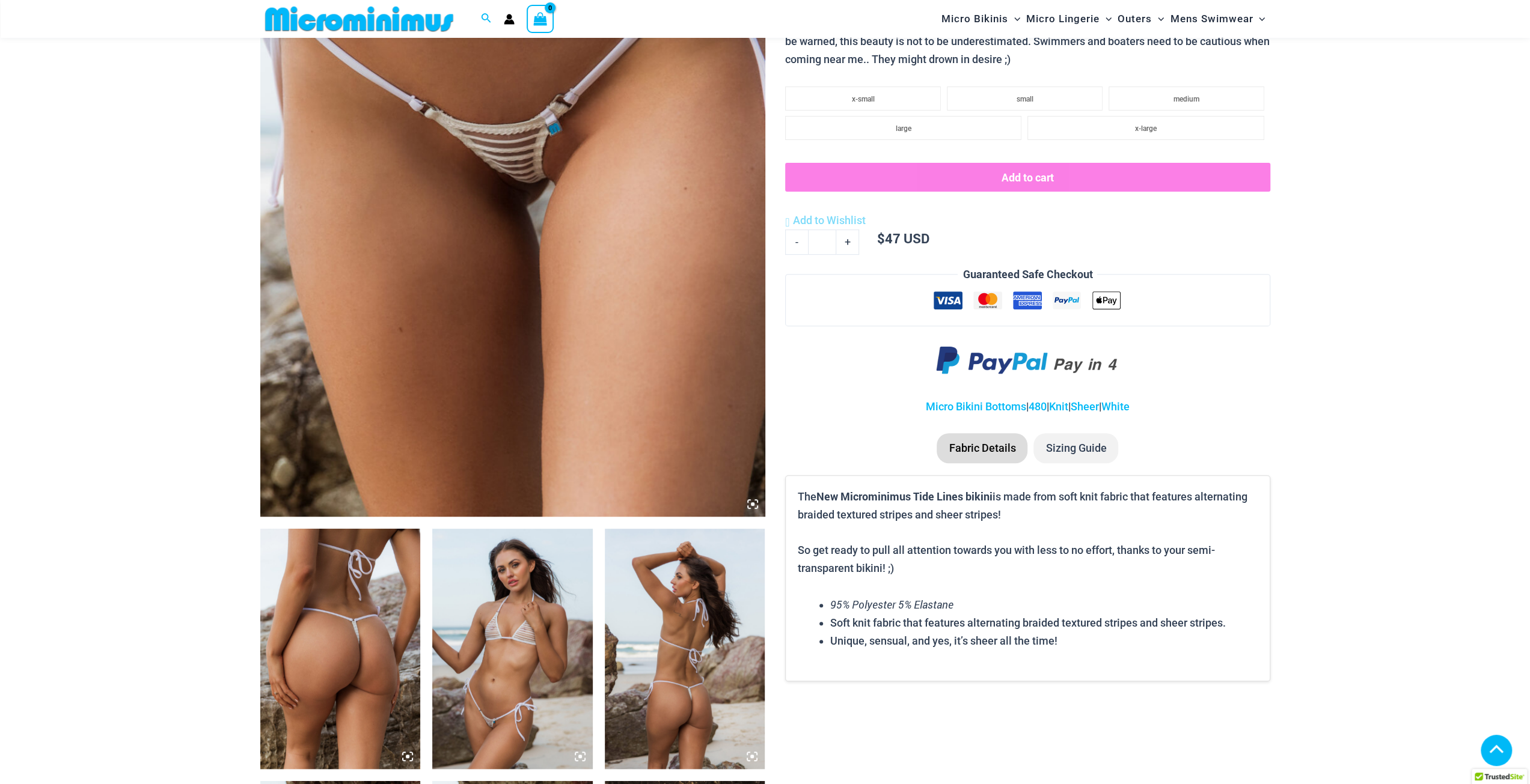
scroll to position [170, 0]
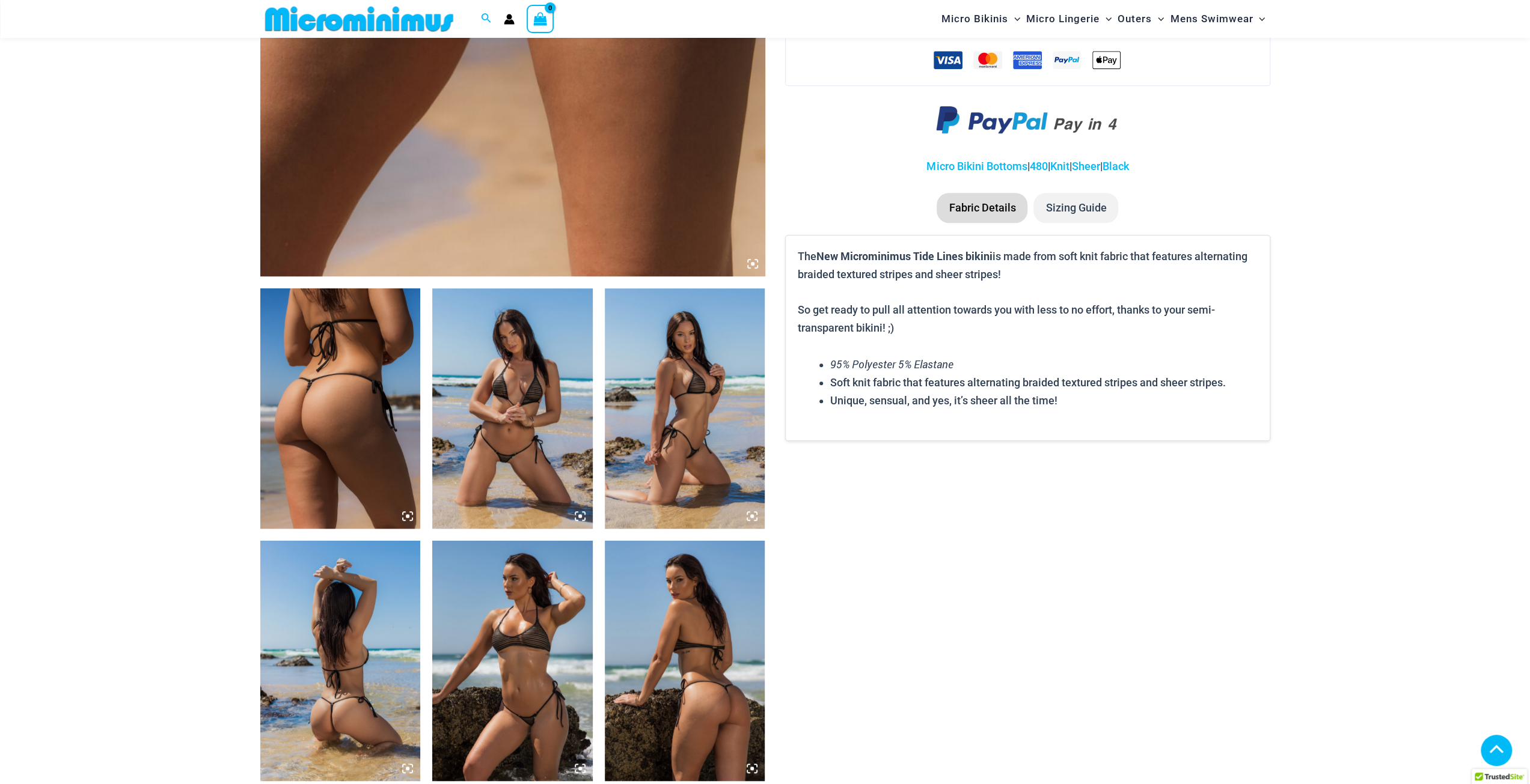
scroll to position [650, 0]
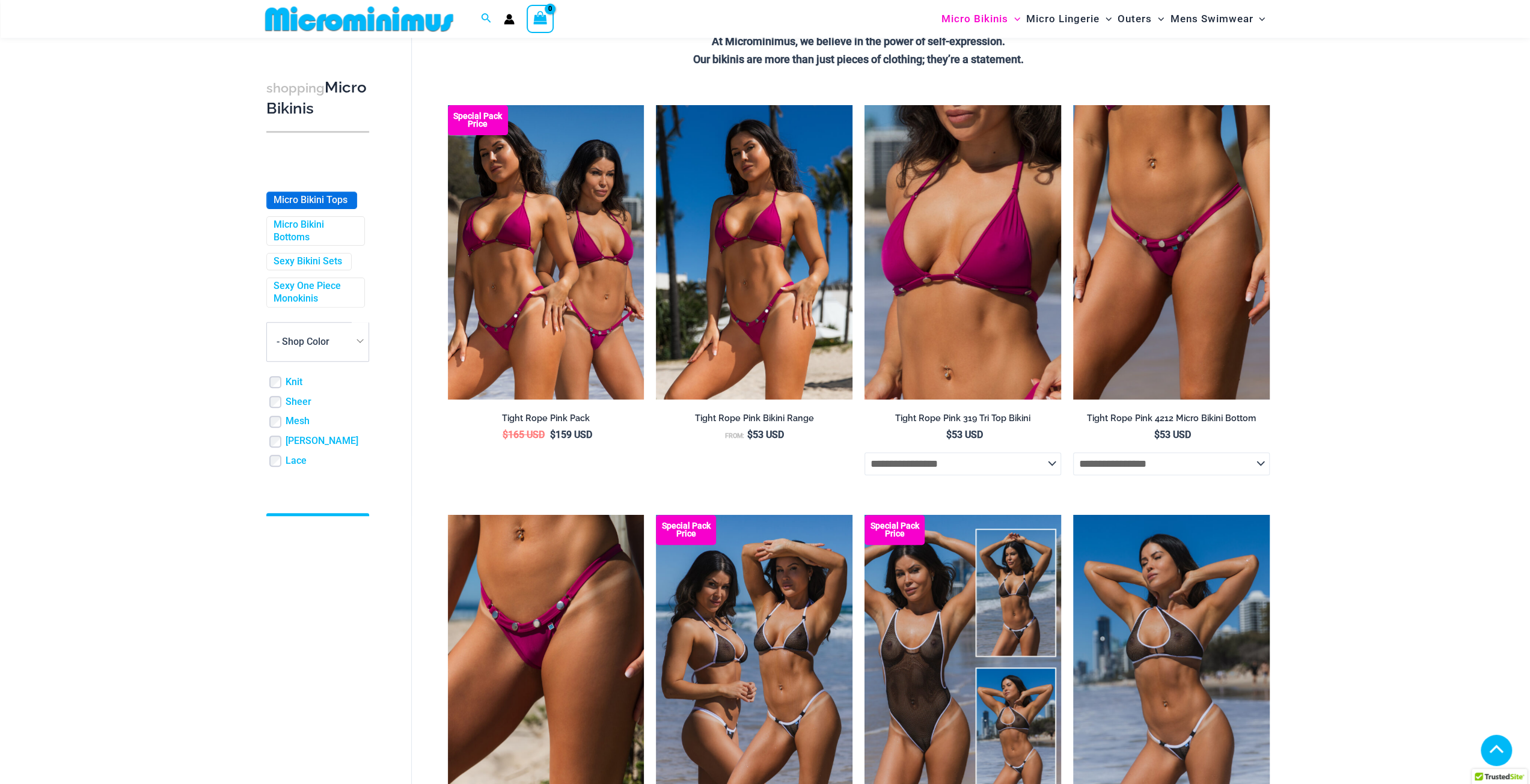
scroll to position [230, 0]
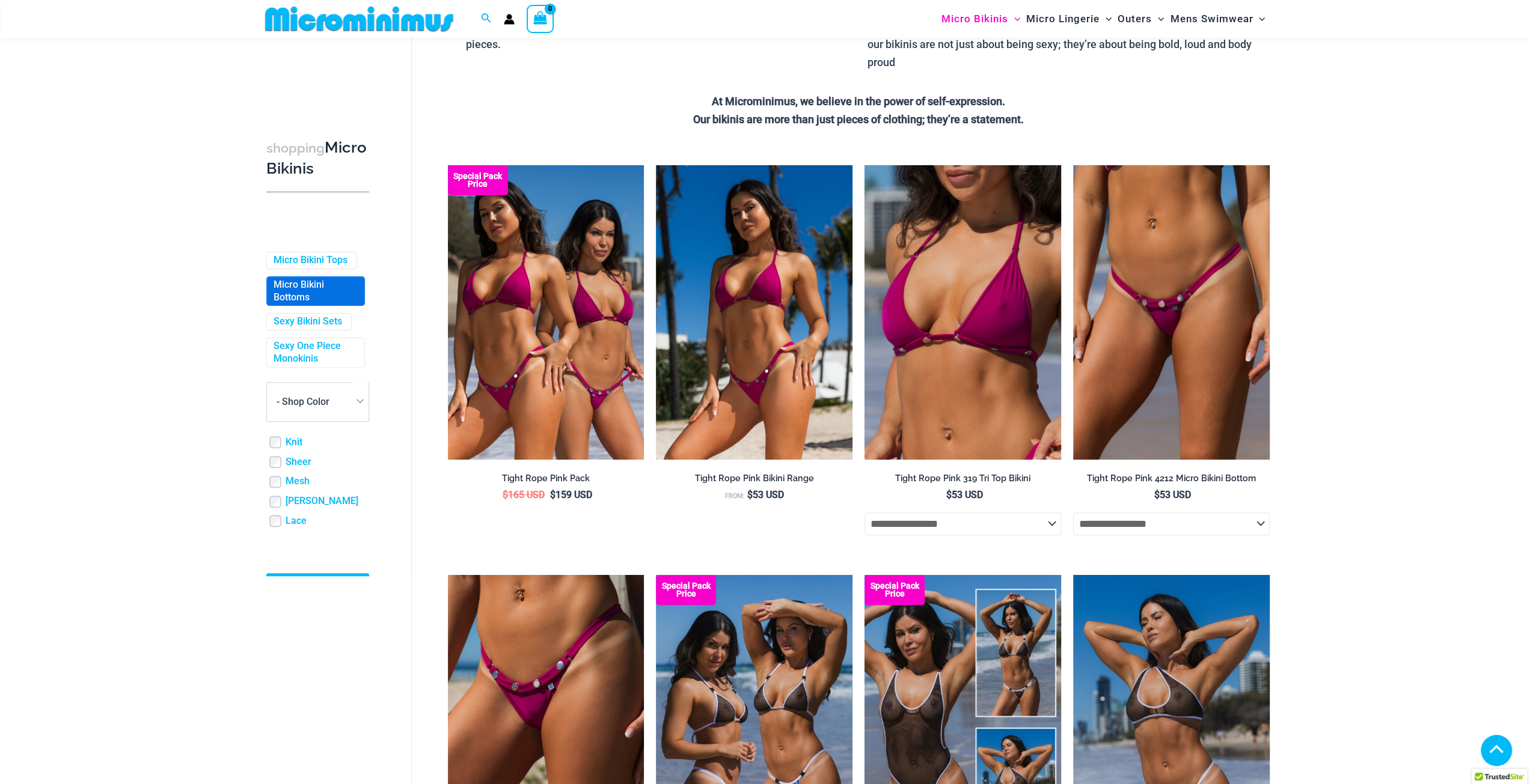
click at [300, 297] on link "Micro Bikini Bottoms" at bounding box center [314, 291] width 82 height 26
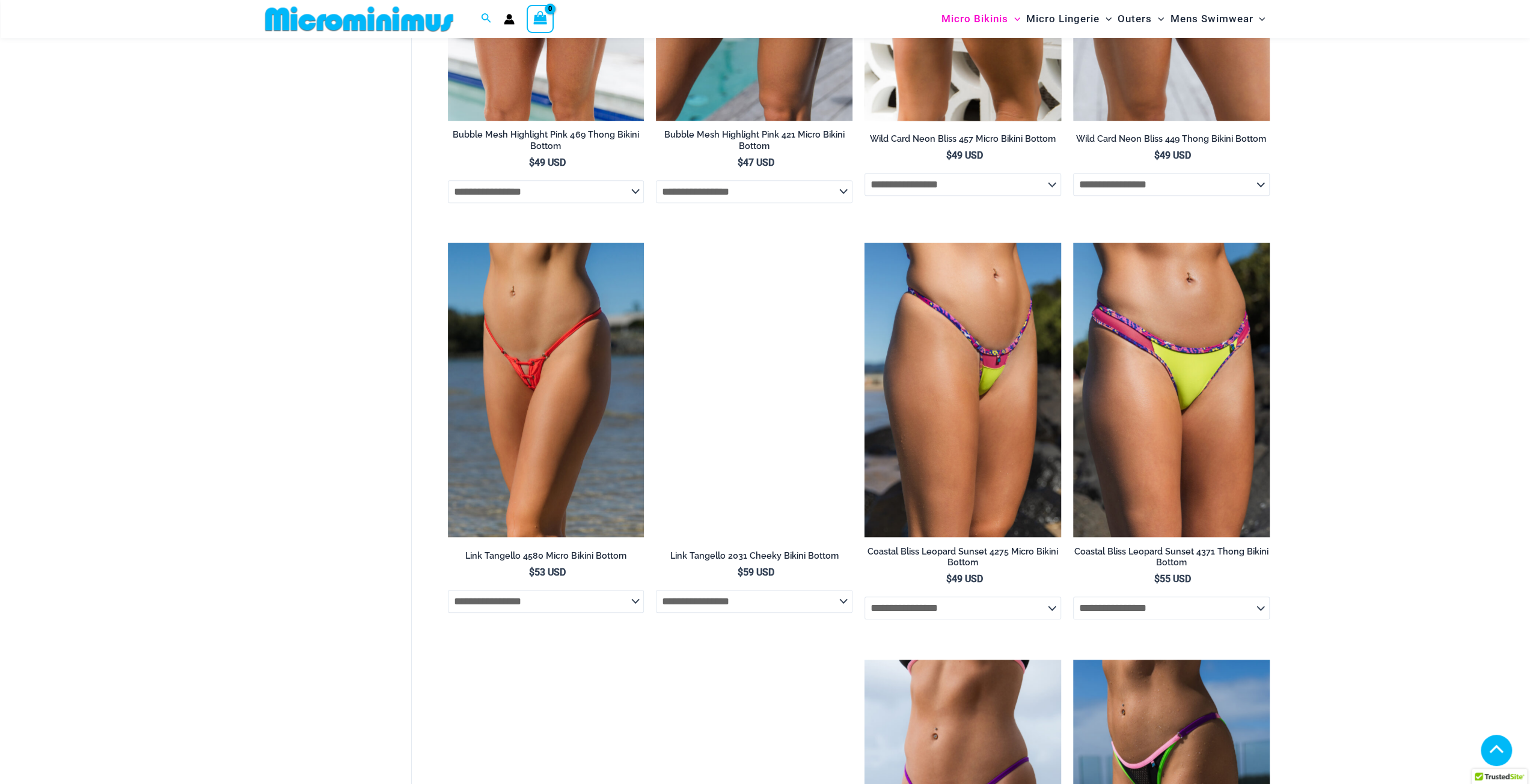
scroll to position [1071, 0]
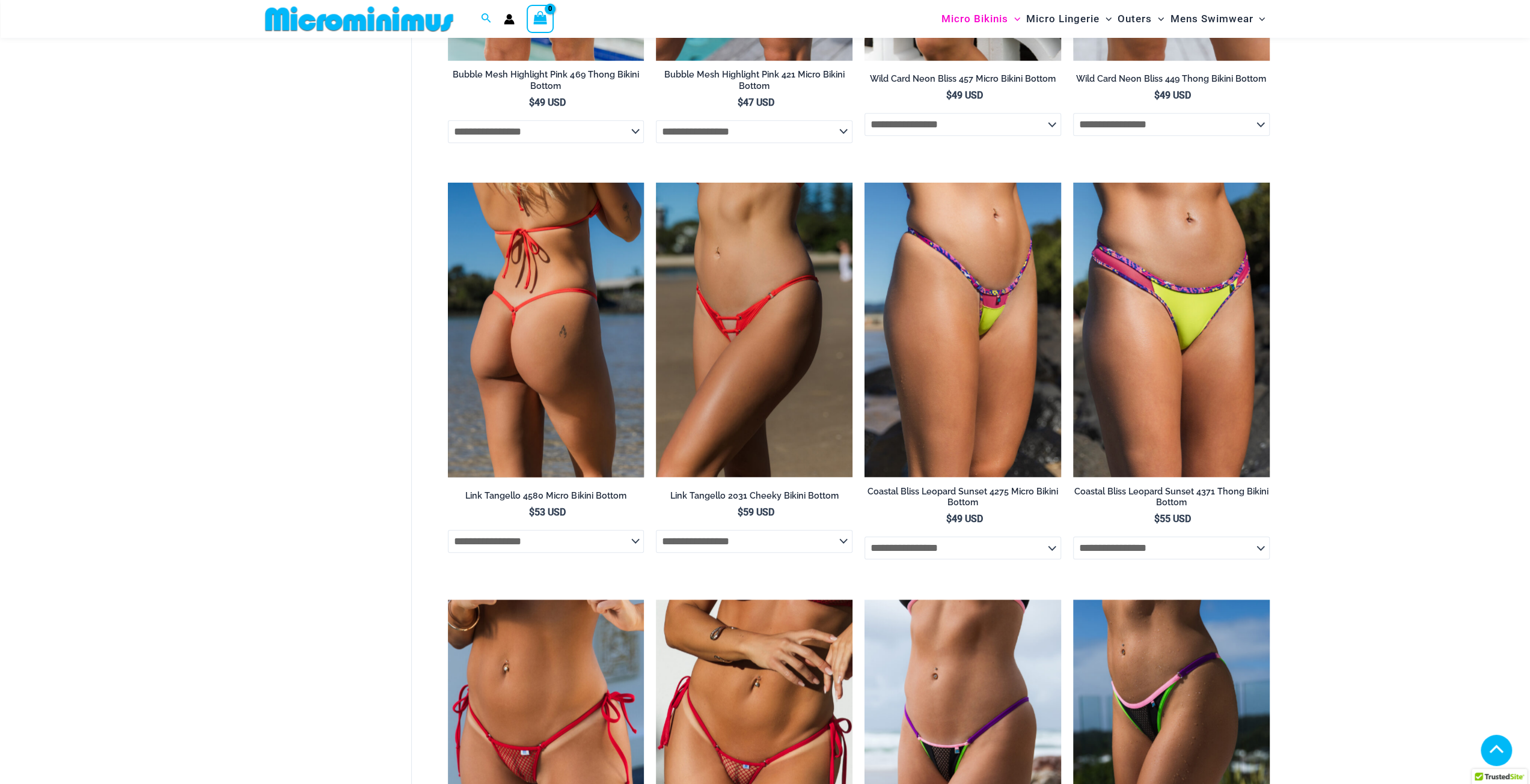
click at [550, 369] on img at bounding box center [546, 330] width 196 height 295
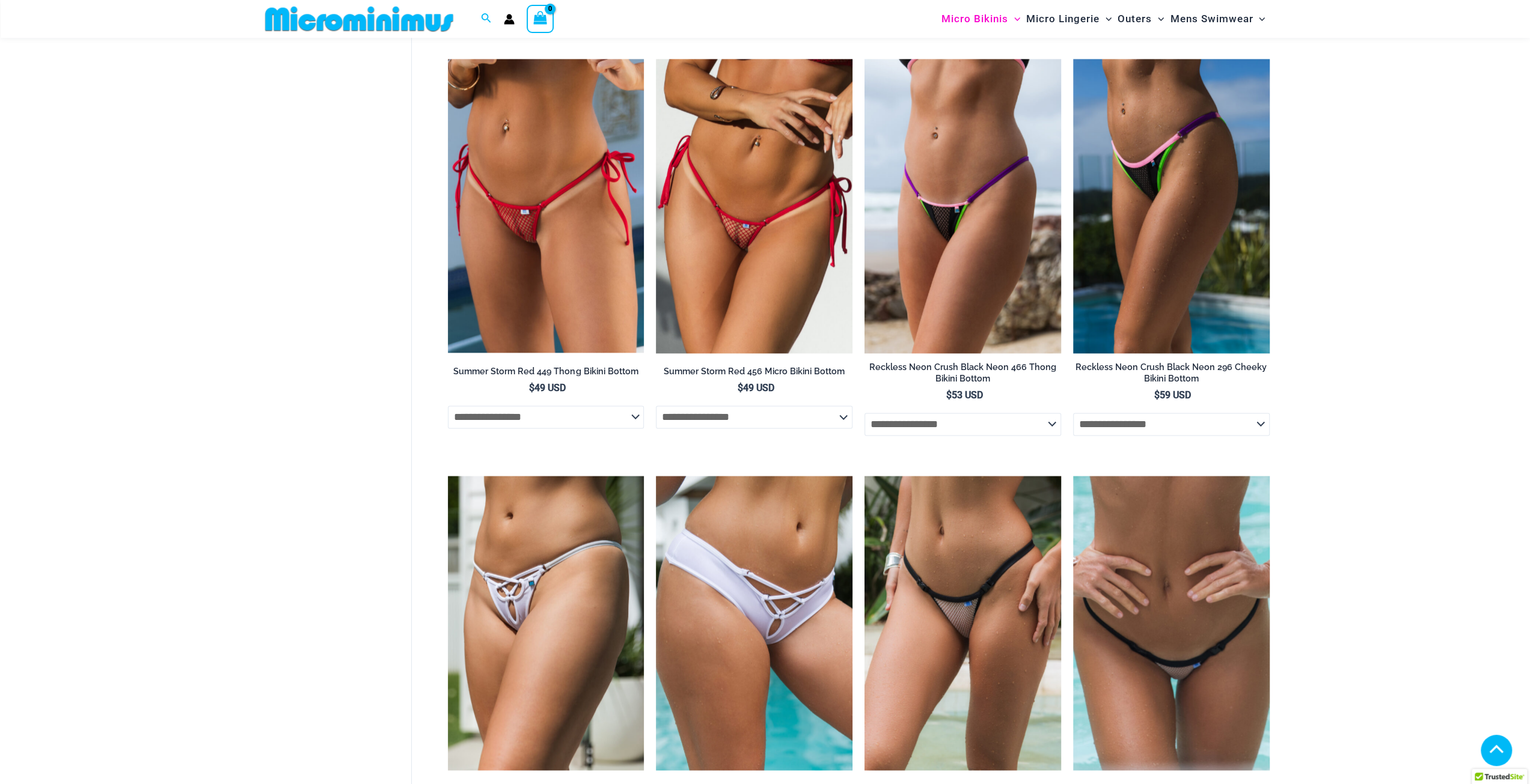
scroll to position [1732, 0]
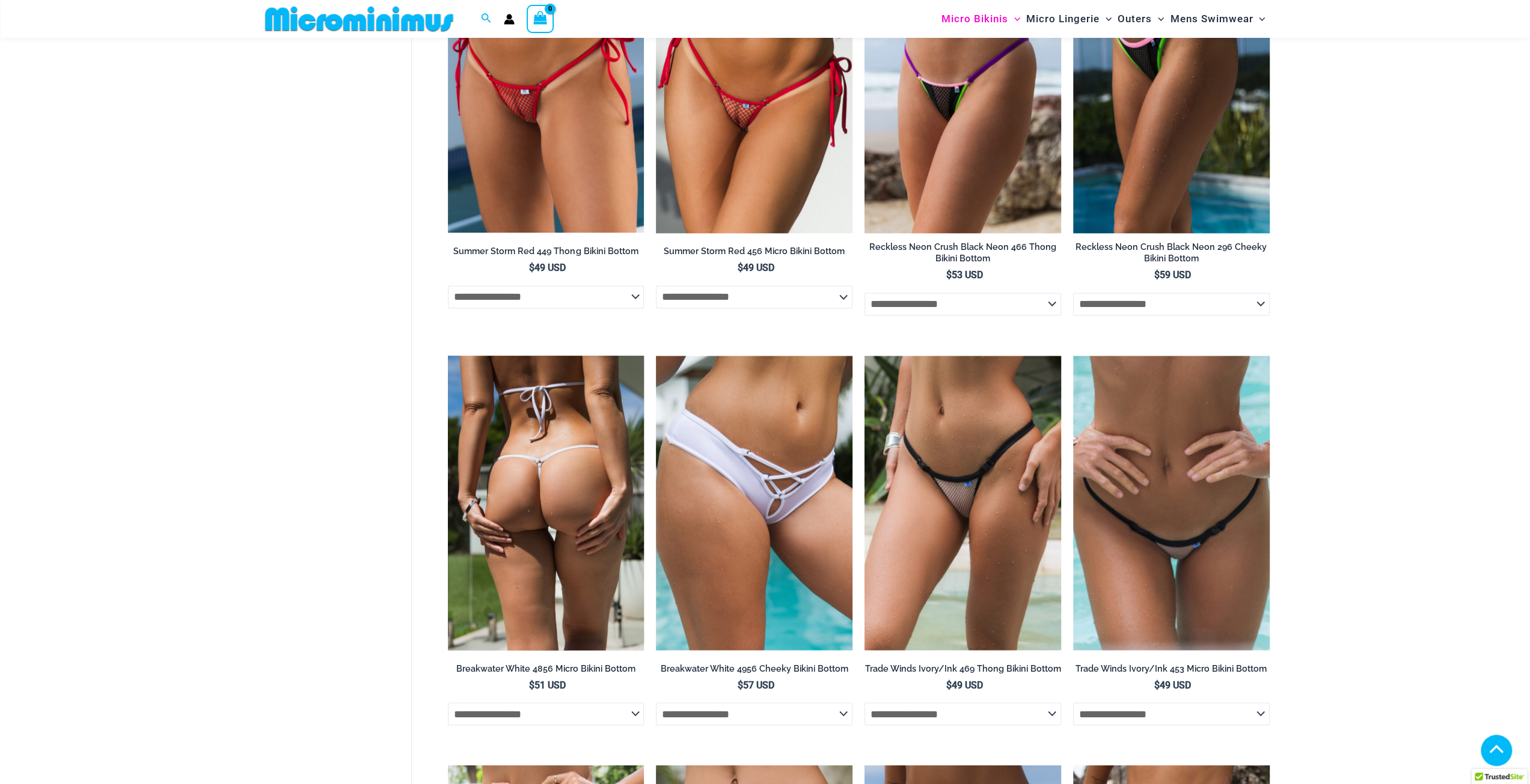
click at [531, 481] on img at bounding box center [546, 502] width 196 height 295
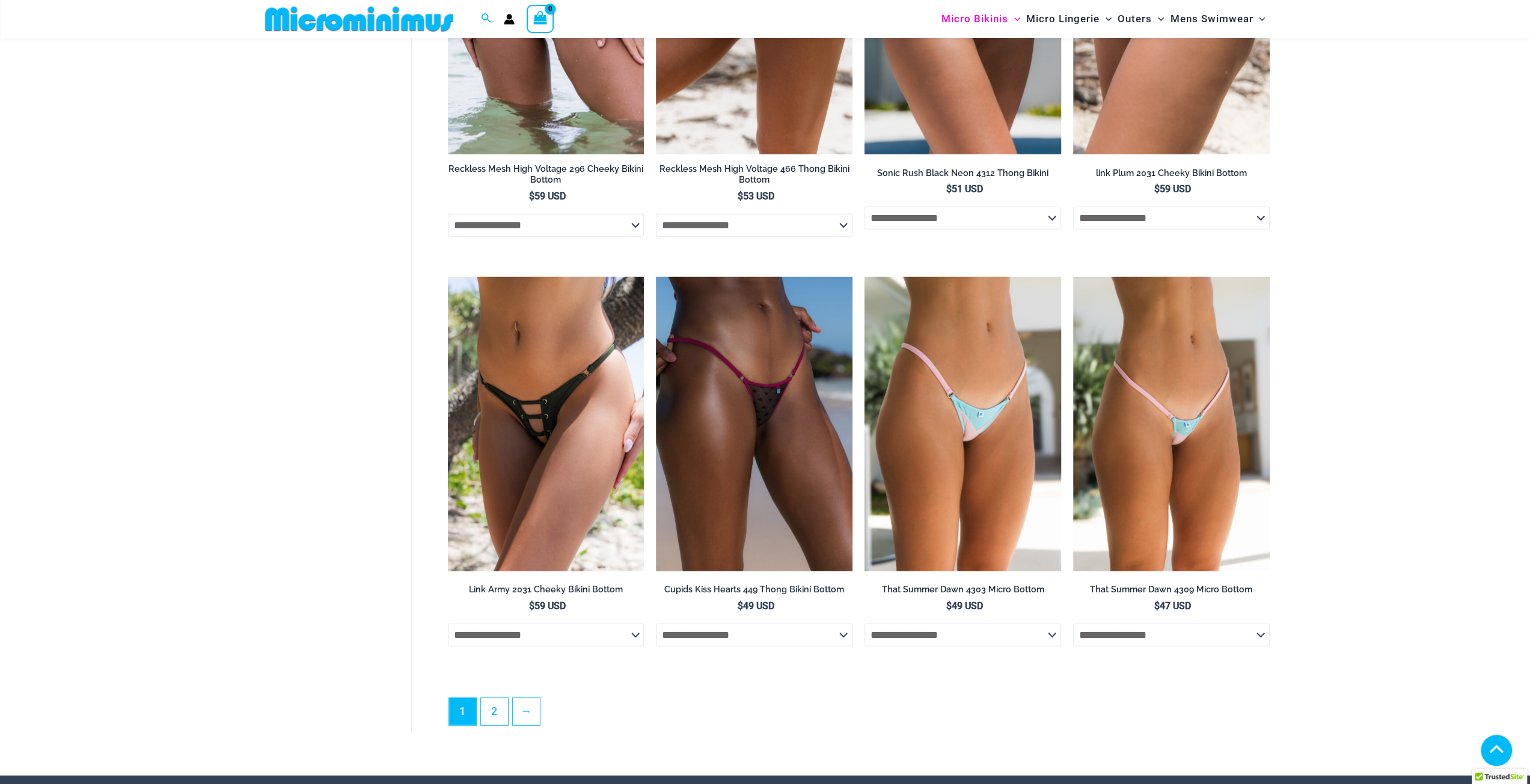
scroll to position [3173, 0]
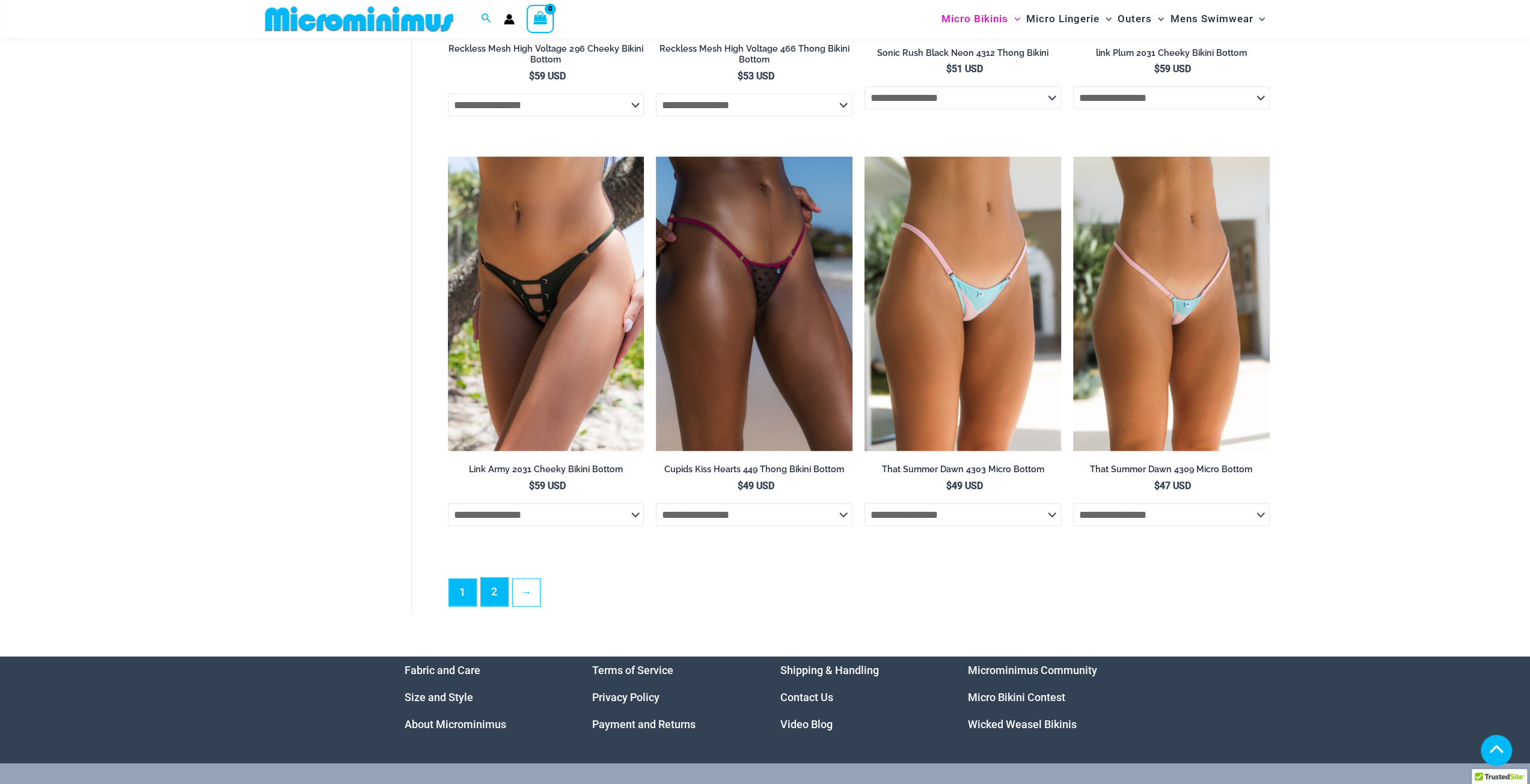
click at [493, 604] on link "2" at bounding box center [494, 592] width 27 height 28
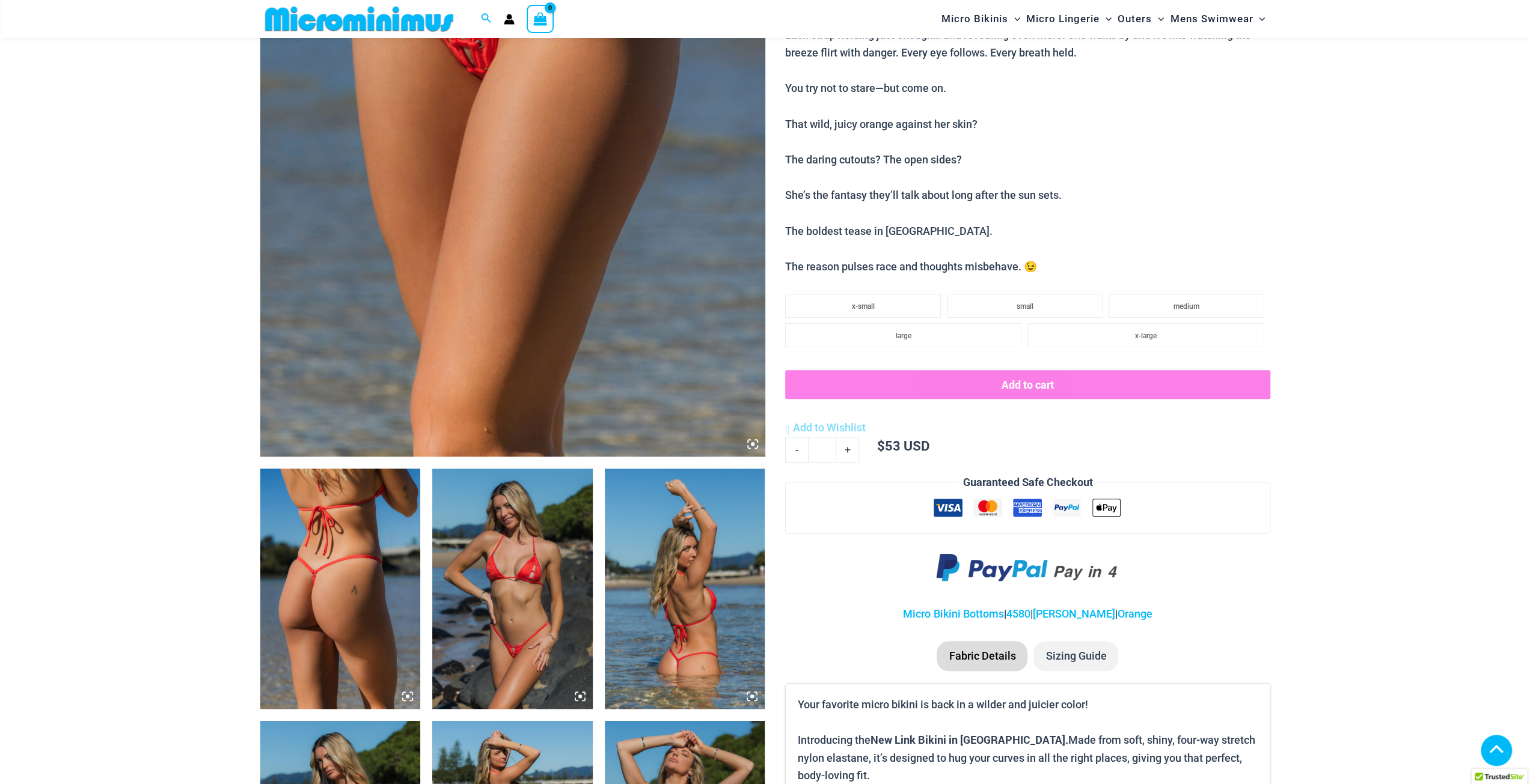
scroll to position [530, 0]
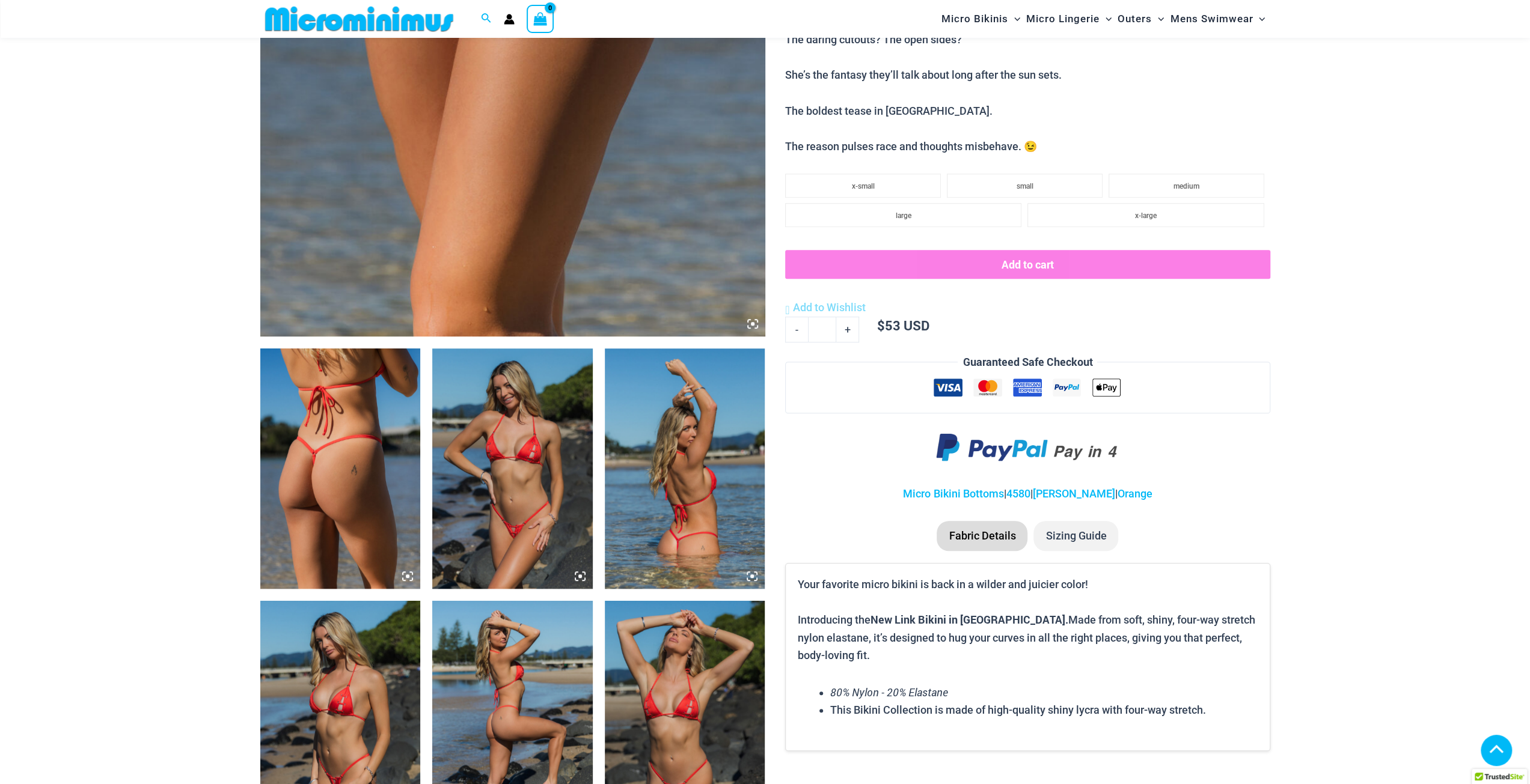
click at [513, 473] on img at bounding box center [512, 468] width 160 height 240
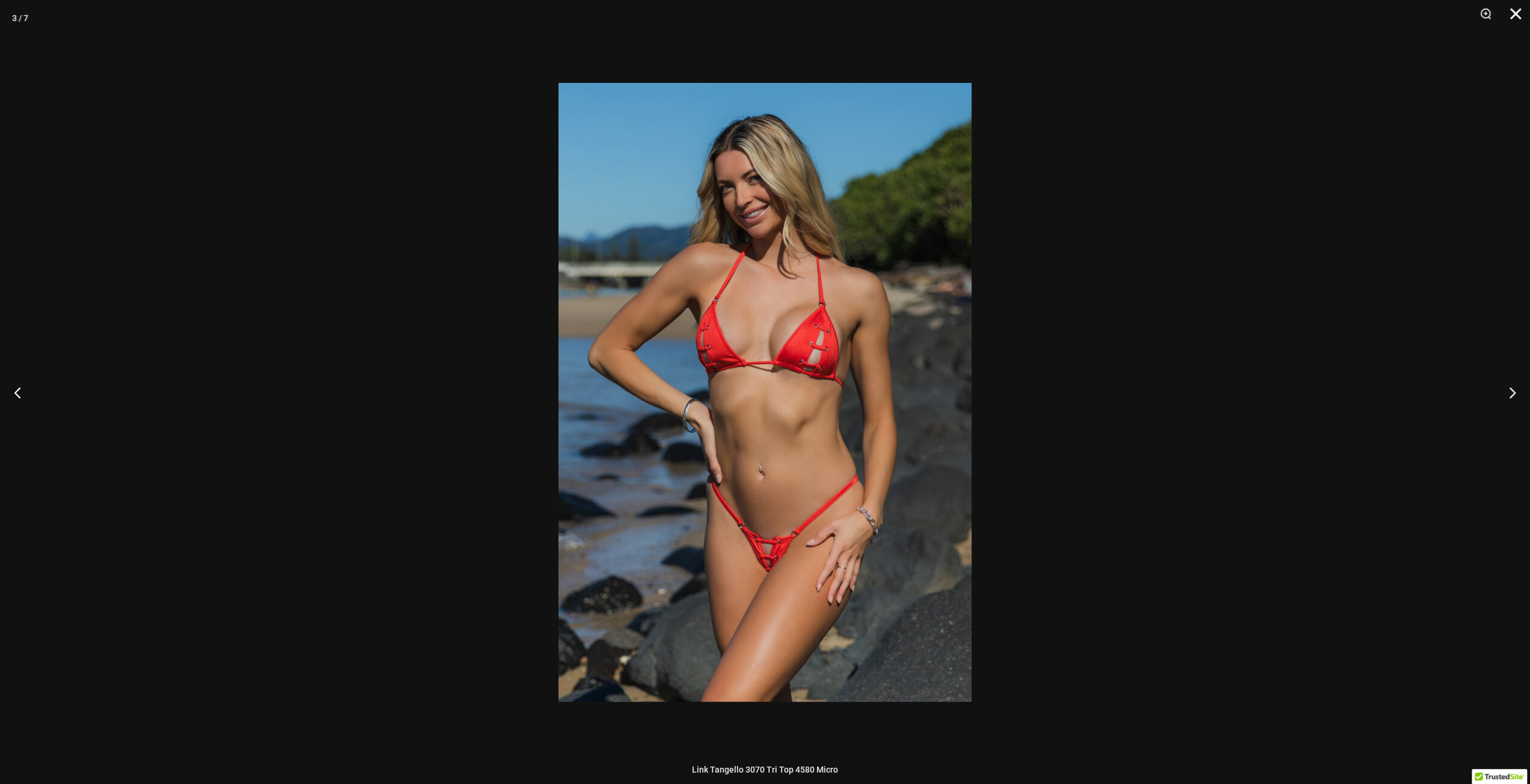
click at [1521, 6] on button "Close" at bounding box center [1511, 18] width 30 height 36
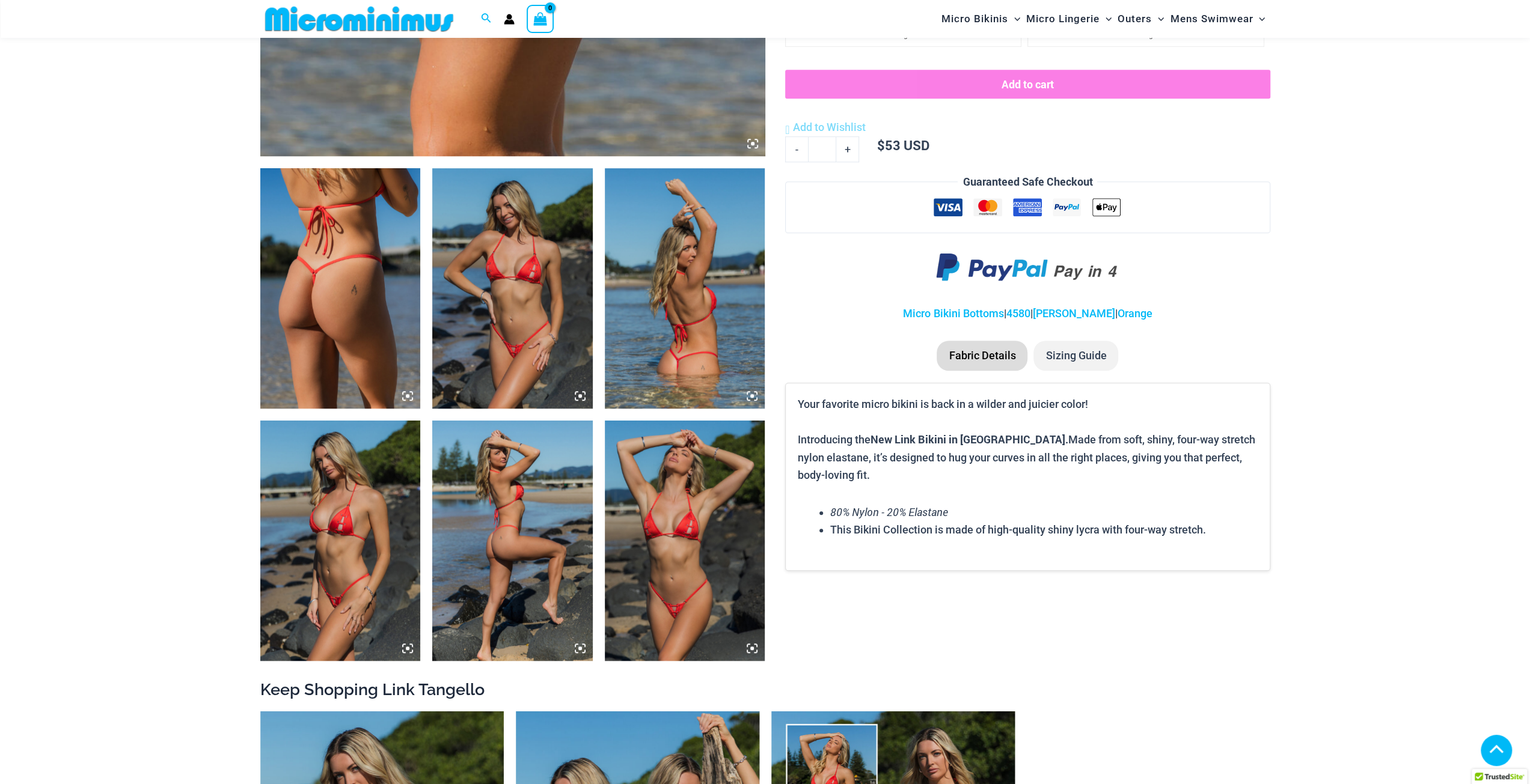
scroll to position [770, 0]
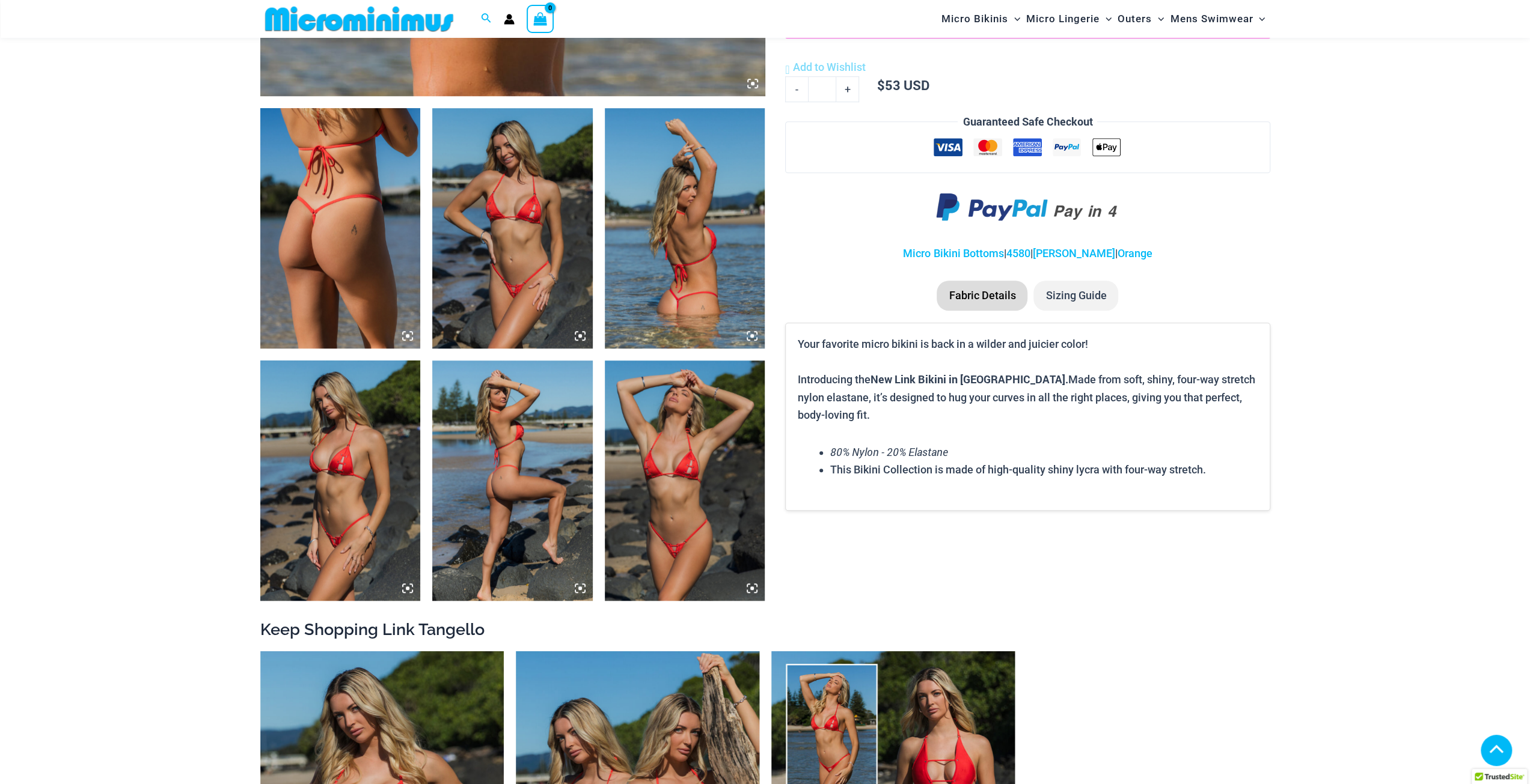
click at [637, 453] on img at bounding box center [685, 480] width 160 height 240
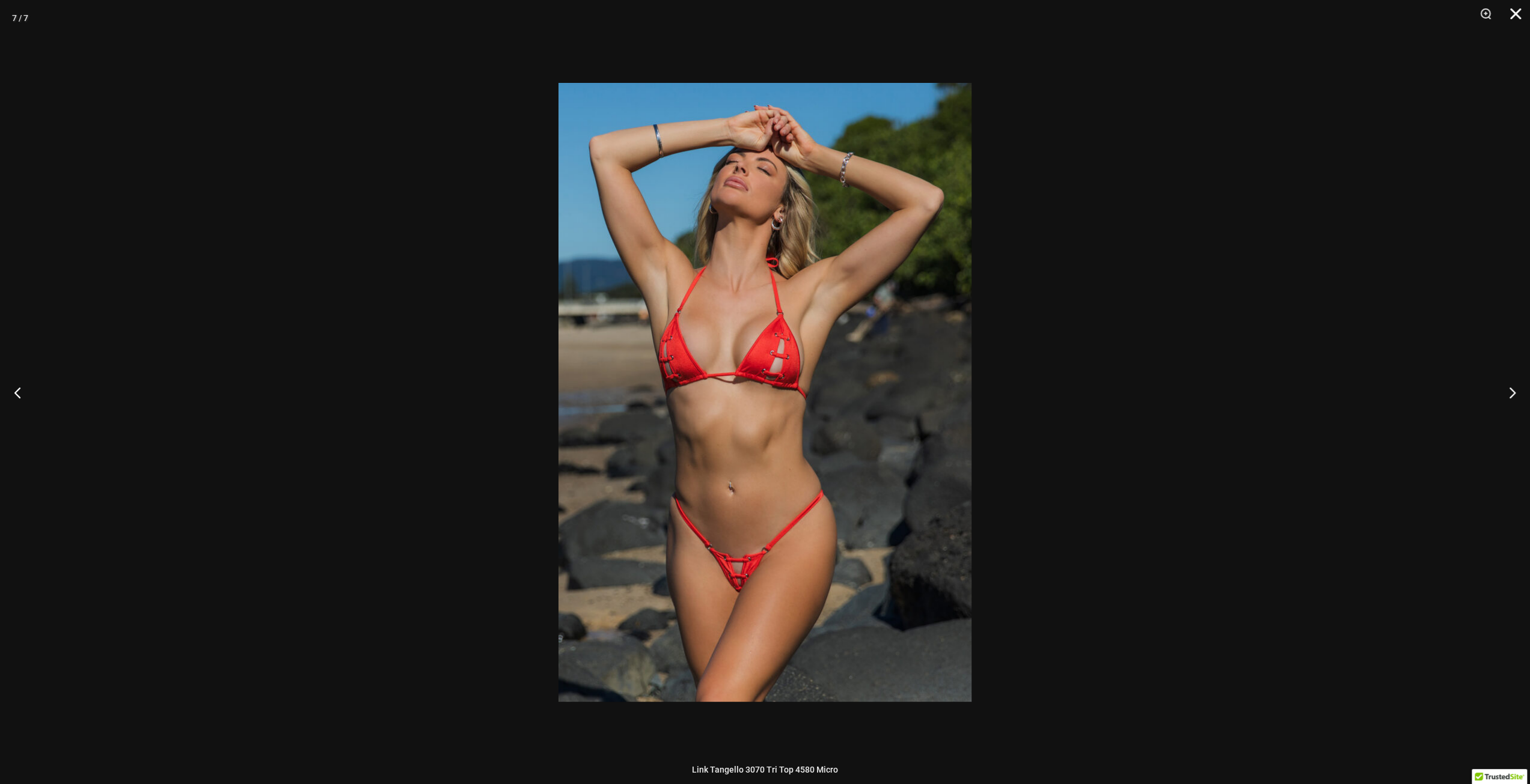
click at [1515, 16] on button "Close" at bounding box center [1511, 18] width 30 height 36
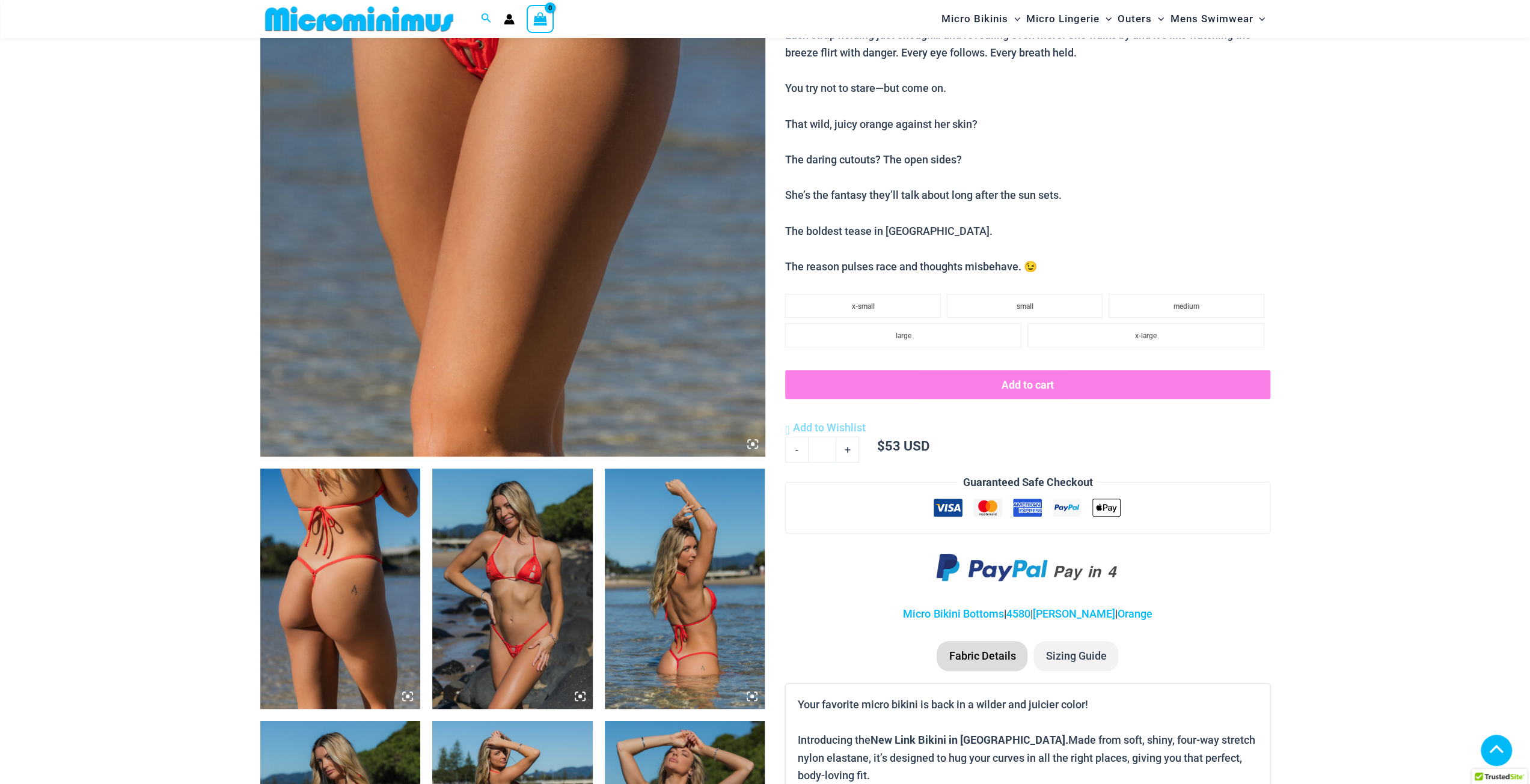
scroll to position [109, 0]
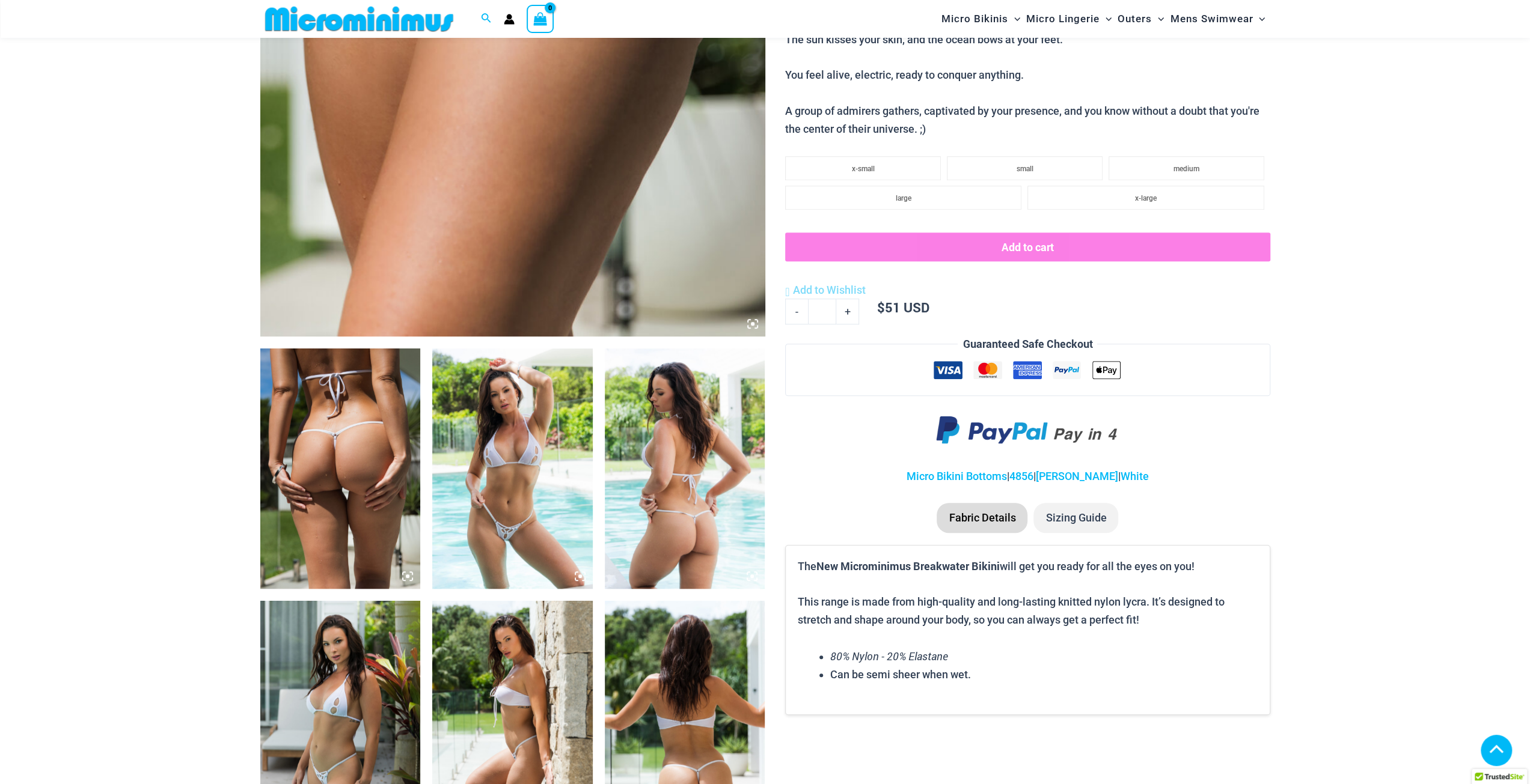
scroll to position [650, 0]
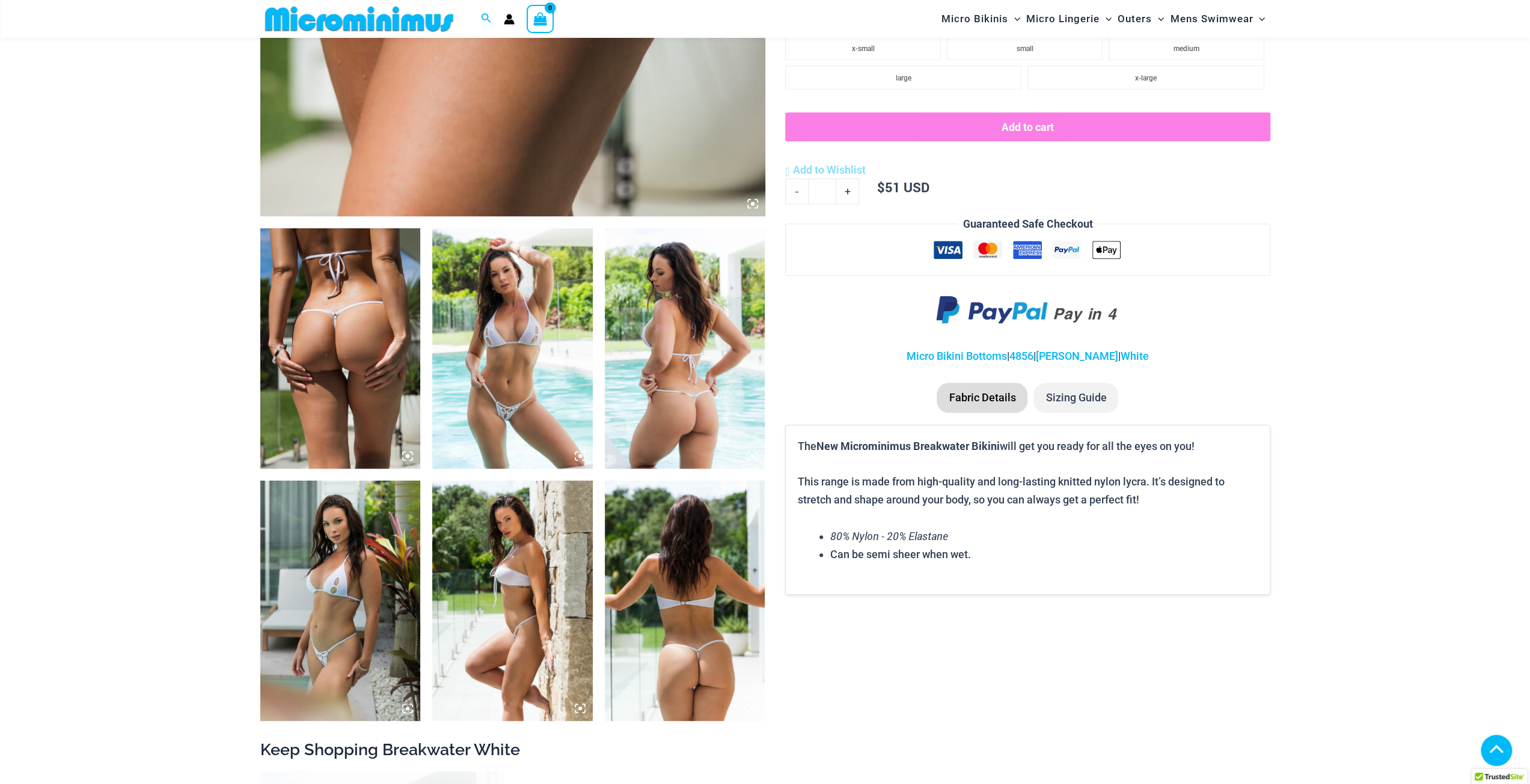
click at [533, 391] on img at bounding box center [512, 348] width 160 height 240
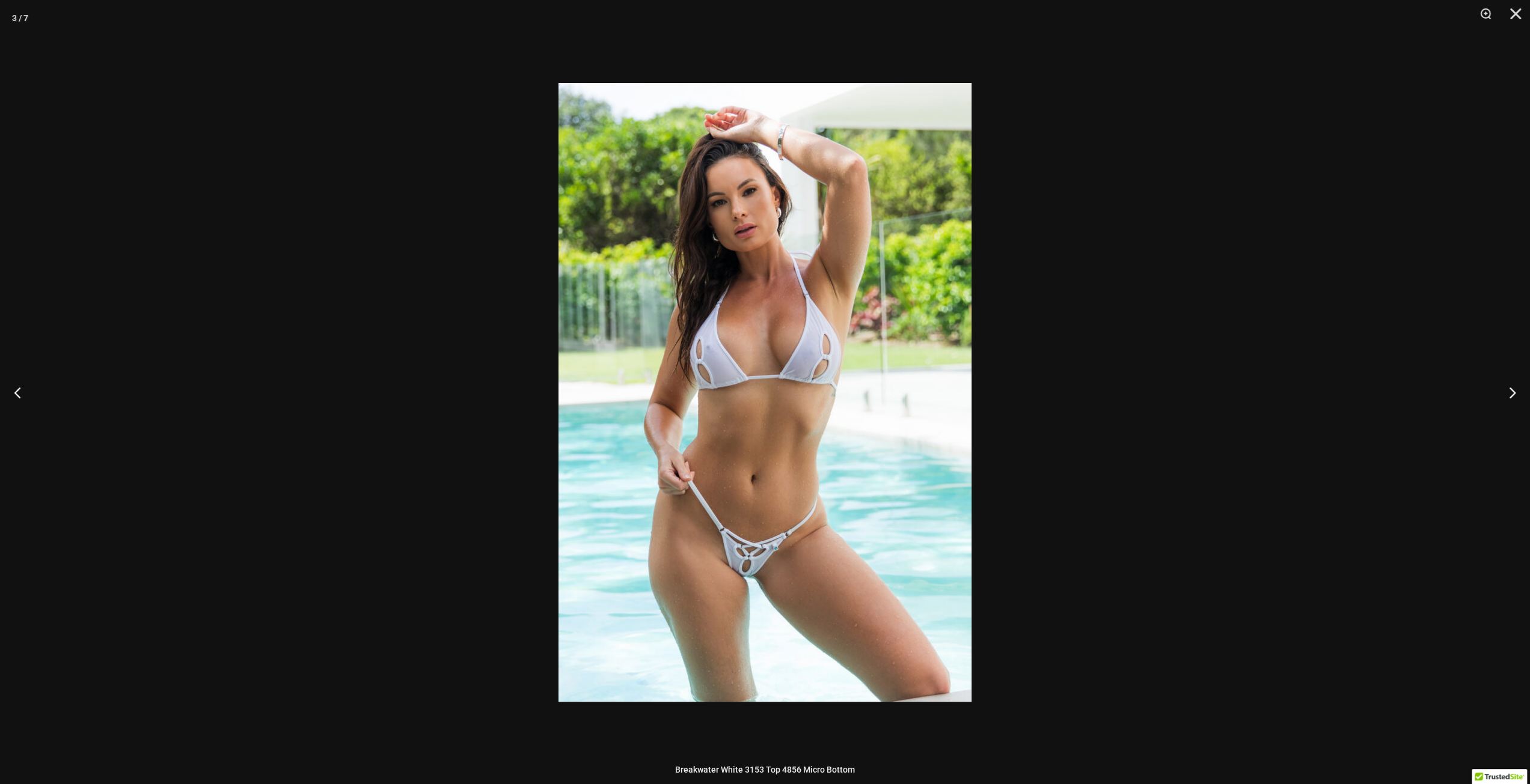
click at [99, 248] on div at bounding box center [765, 392] width 1530 height 784
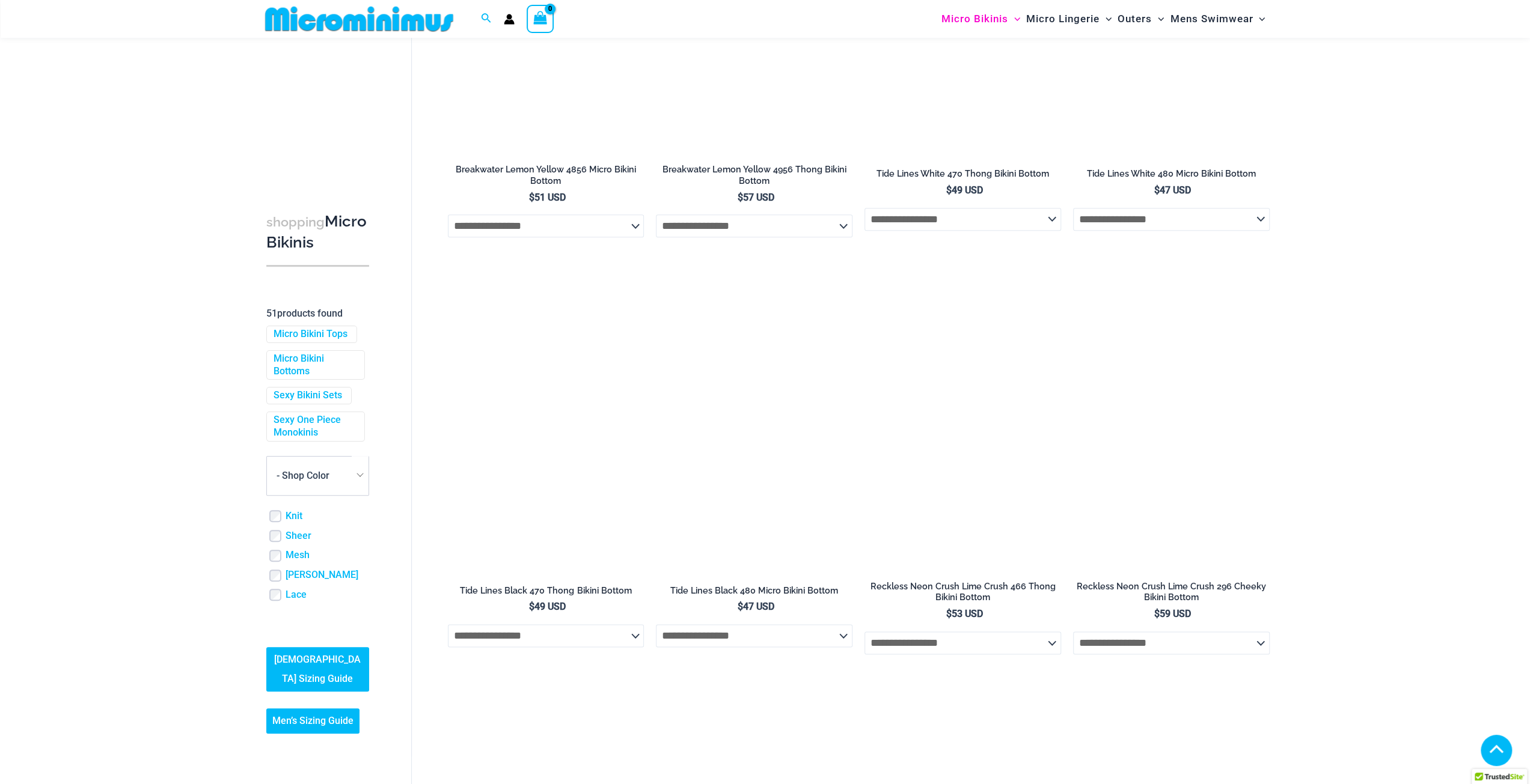
scroll to position [1371, 0]
